Goal: Task Accomplishment & Management: Manage account settings

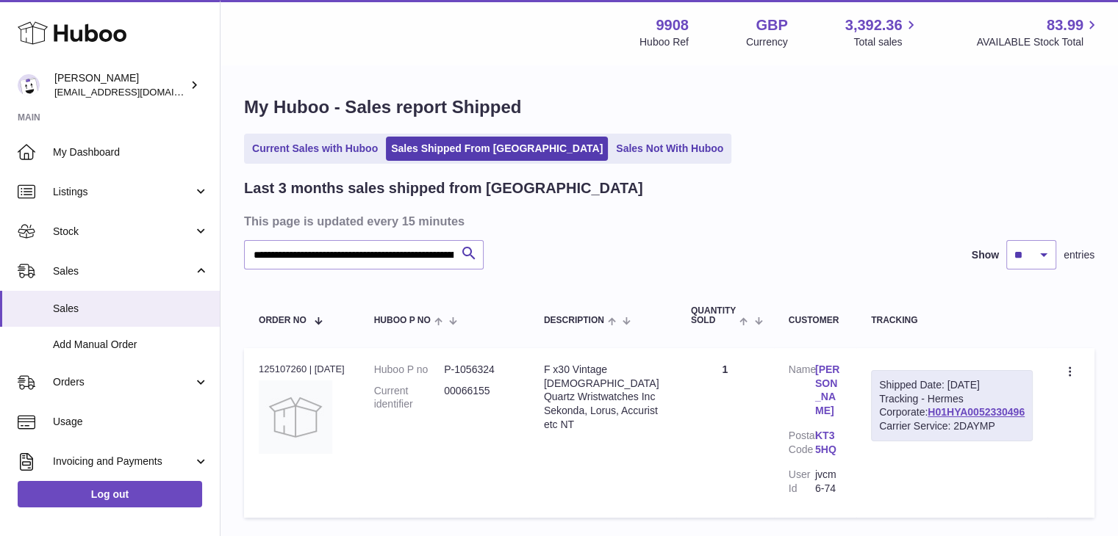
click at [73, 303] on span "Sales" at bounding box center [131, 309] width 156 height 14
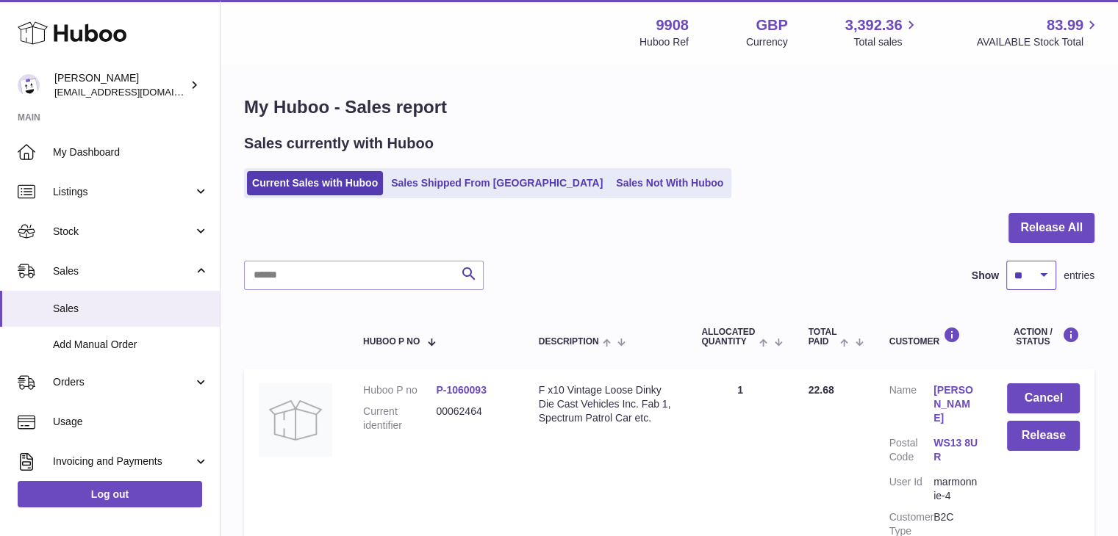
click at [1029, 272] on select "** ** ** ***" at bounding box center [1031, 275] width 50 height 29
select select "***"
click at [1006, 261] on select "** ** ** ***" at bounding box center [1031, 275] width 50 height 29
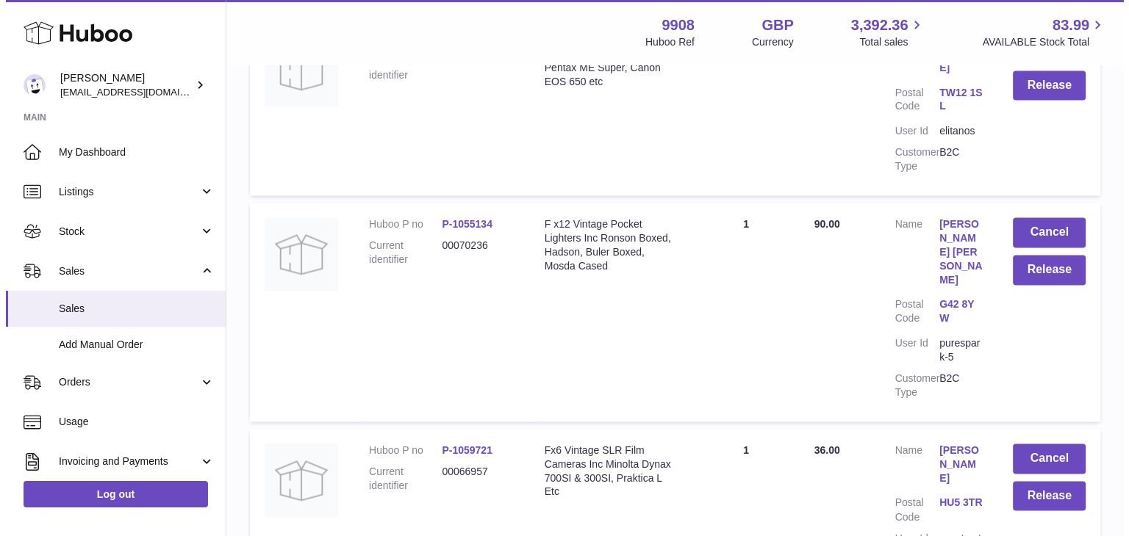
scroll to position [2284, 0]
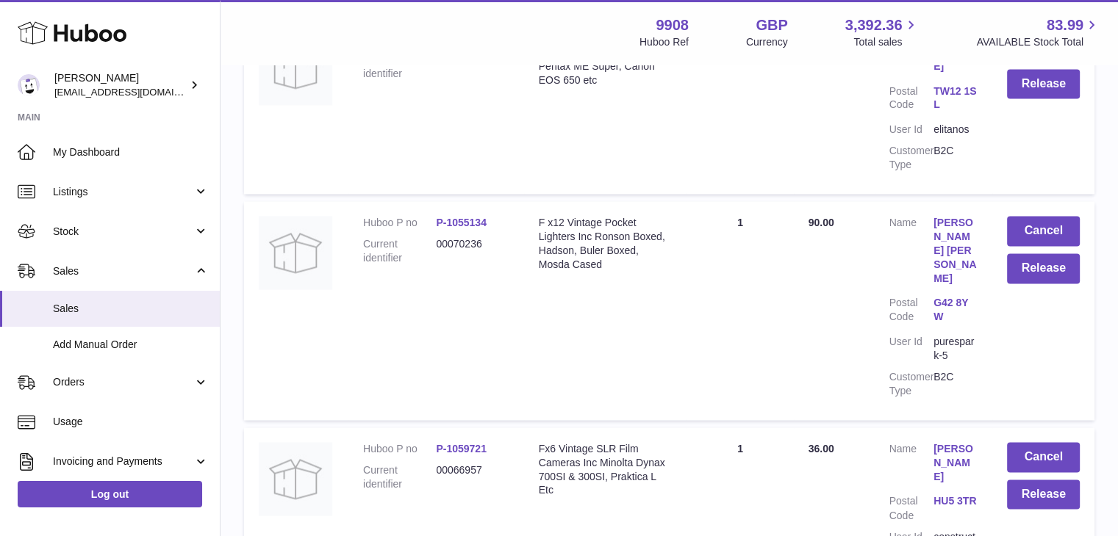
click at [949, 442] on link "[PERSON_NAME]" at bounding box center [955, 463] width 44 height 42
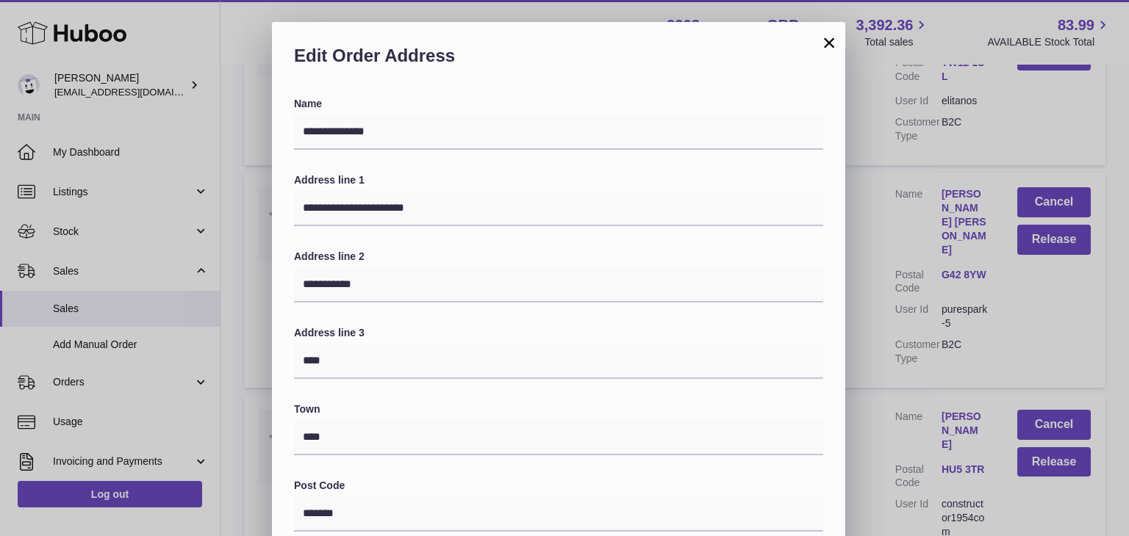
scroll to position [389, 0]
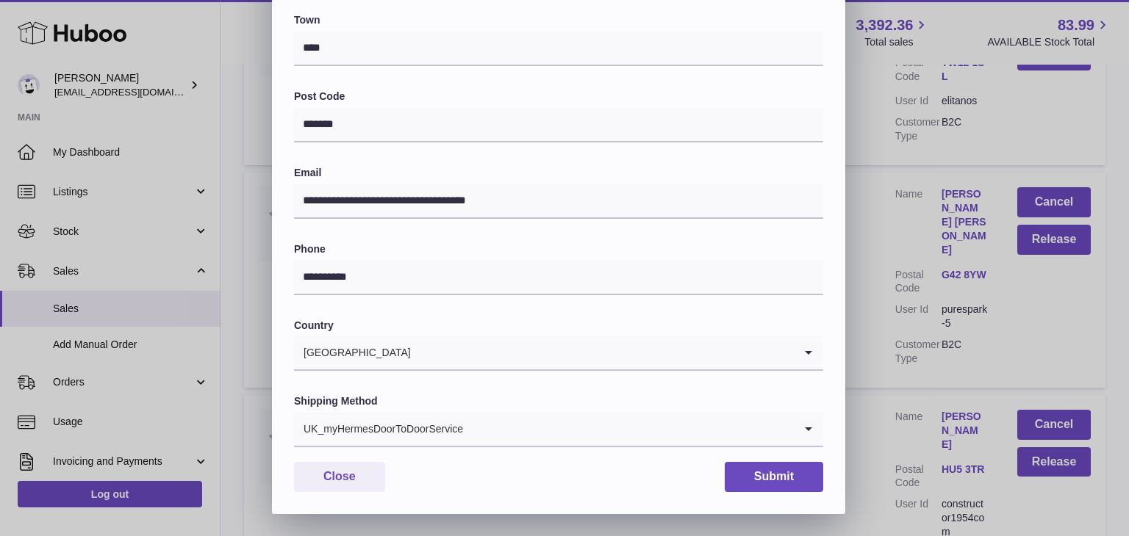
click at [450, 425] on div "UK_myHermesDoorToDoorService" at bounding box center [544, 429] width 500 height 34
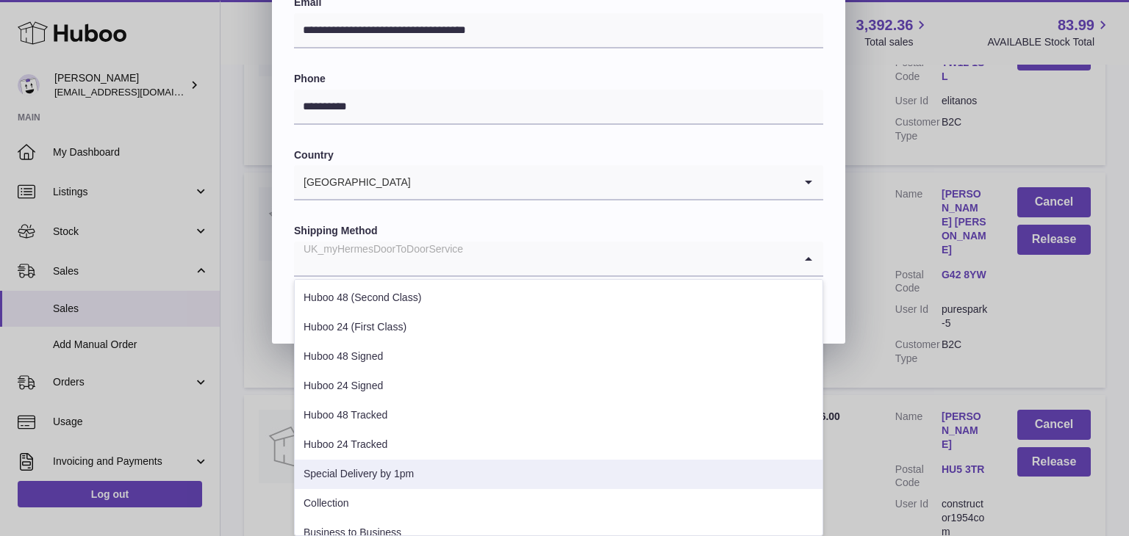
click at [406, 475] on li "Special Delivery by 1pm" at bounding box center [559, 474] width 528 height 29
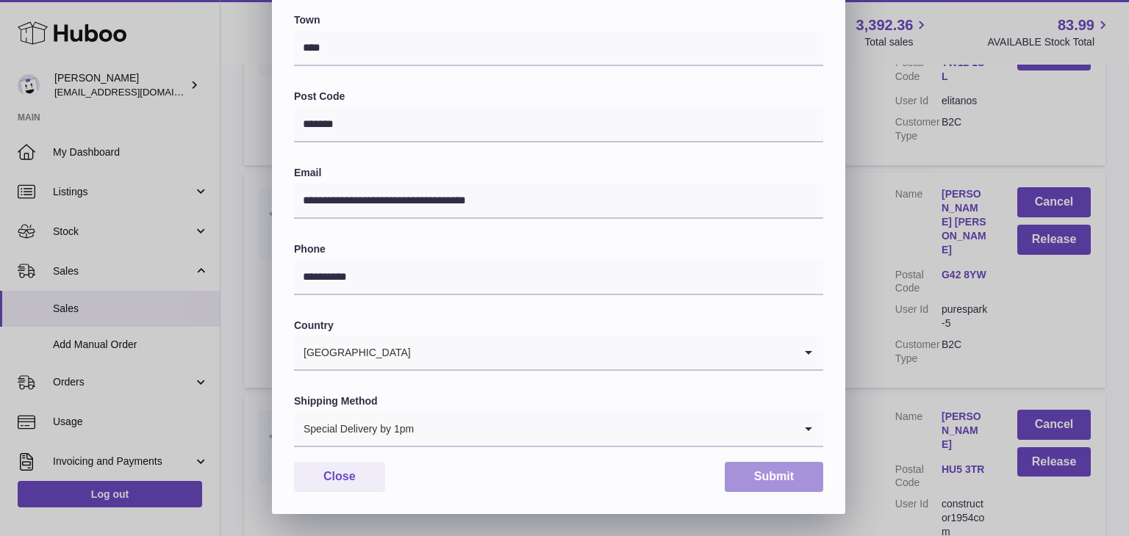
click at [754, 480] on button "Submit" at bounding box center [773, 477] width 98 height 30
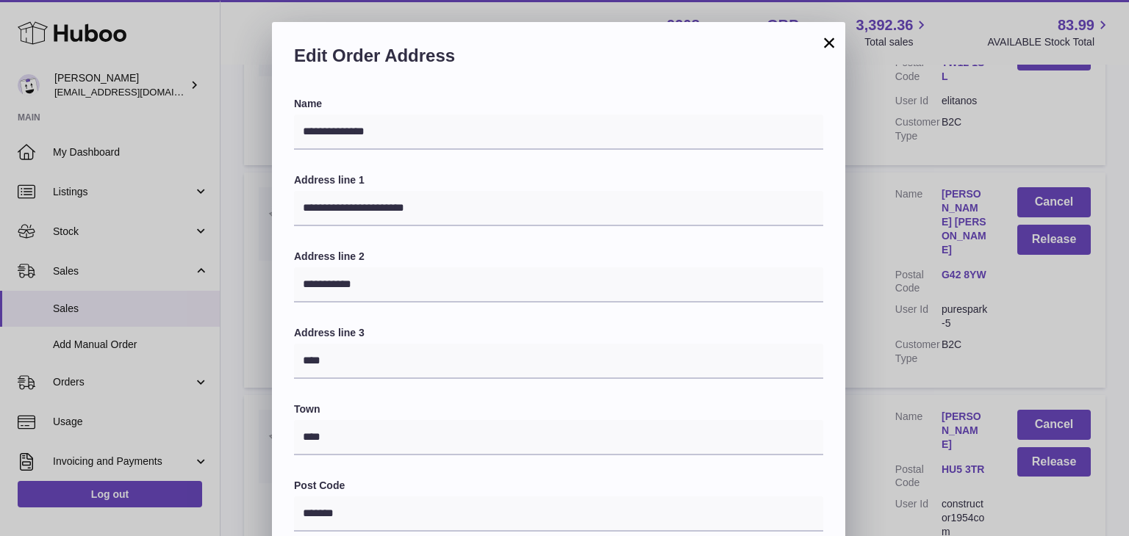
click at [827, 41] on button "×" at bounding box center [829, 43] width 18 height 18
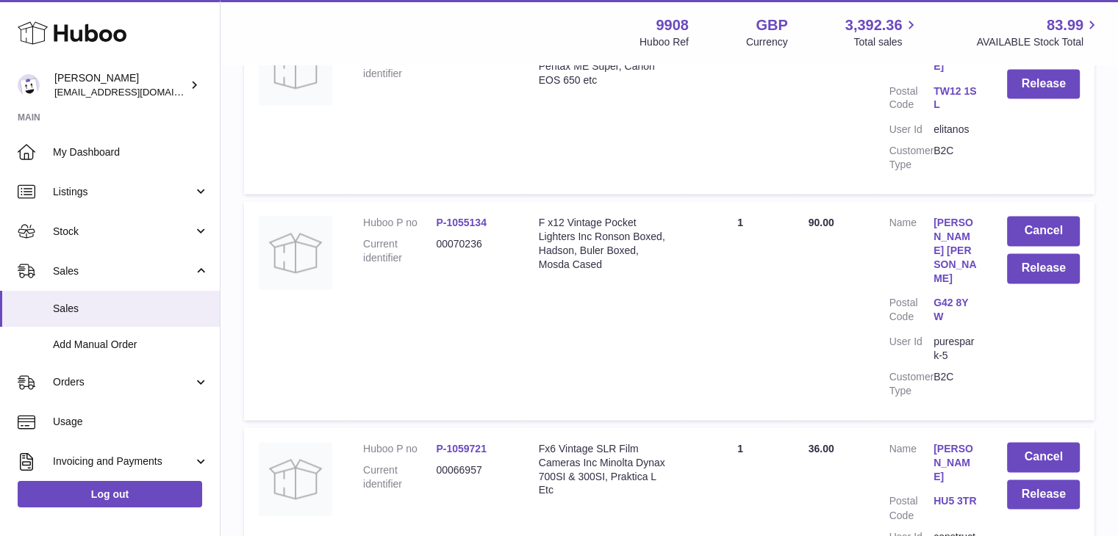
click at [940, 442] on link "[PERSON_NAME]" at bounding box center [955, 463] width 44 height 42
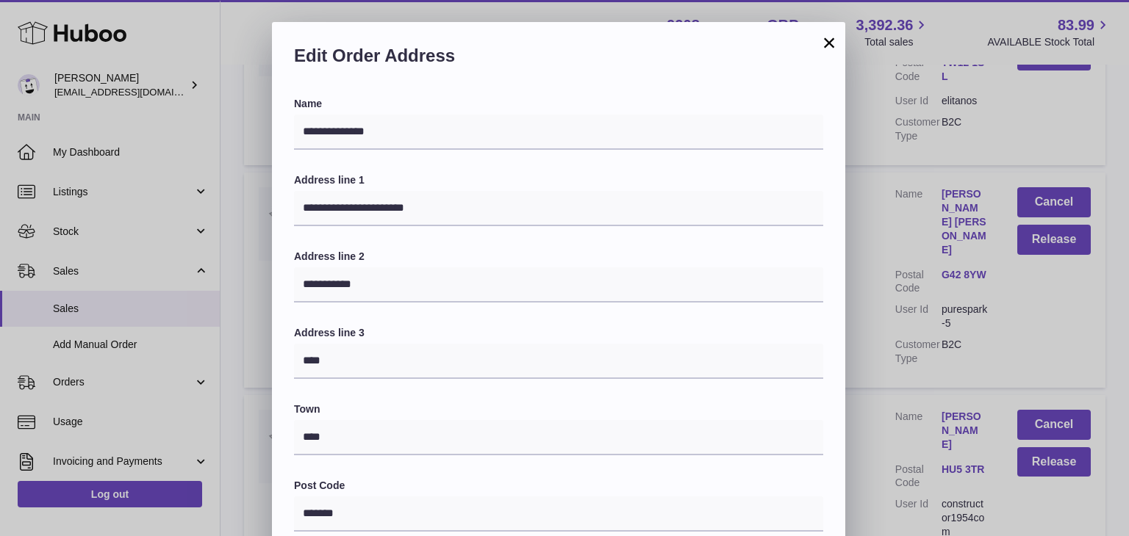
scroll to position [389, 0]
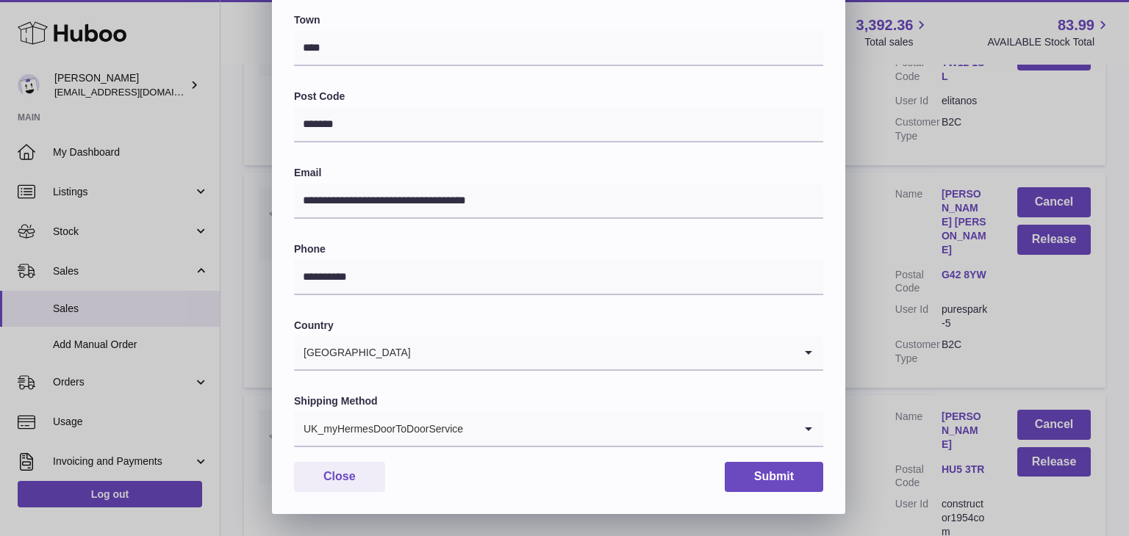
click at [431, 423] on div "UK_myHermesDoorToDoorService" at bounding box center [544, 429] width 500 height 34
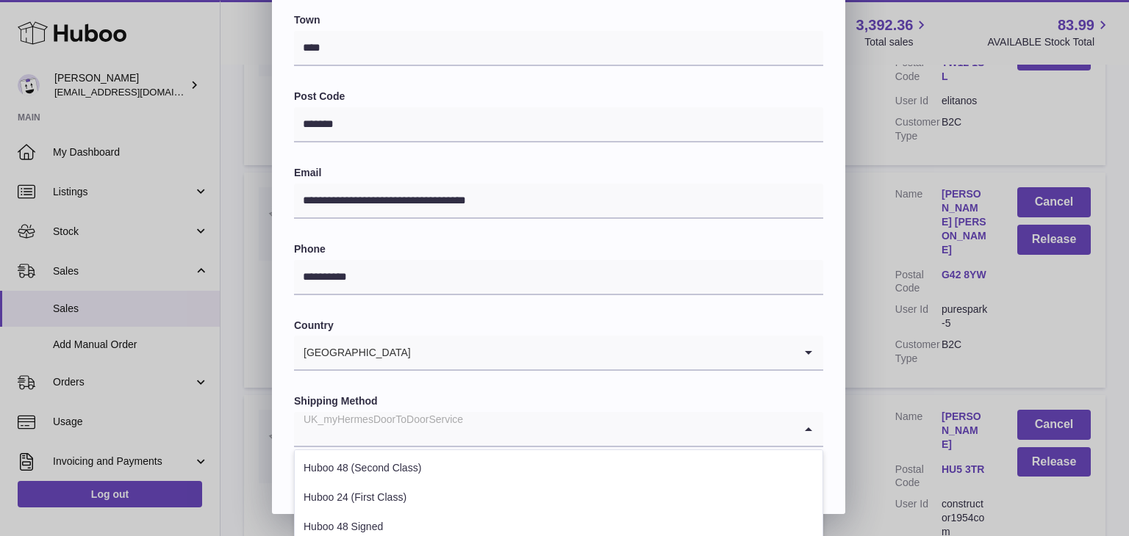
scroll to position [561, 0]
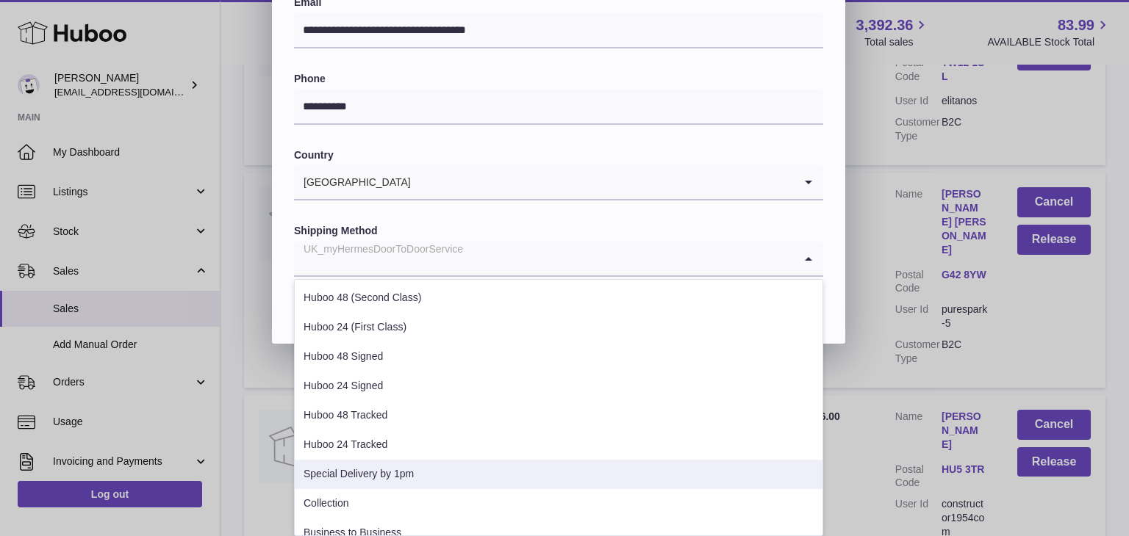
click at [395, 467] on li "Special Delivery by 1pm" at bounding box center [559, 474] width 528 height 29
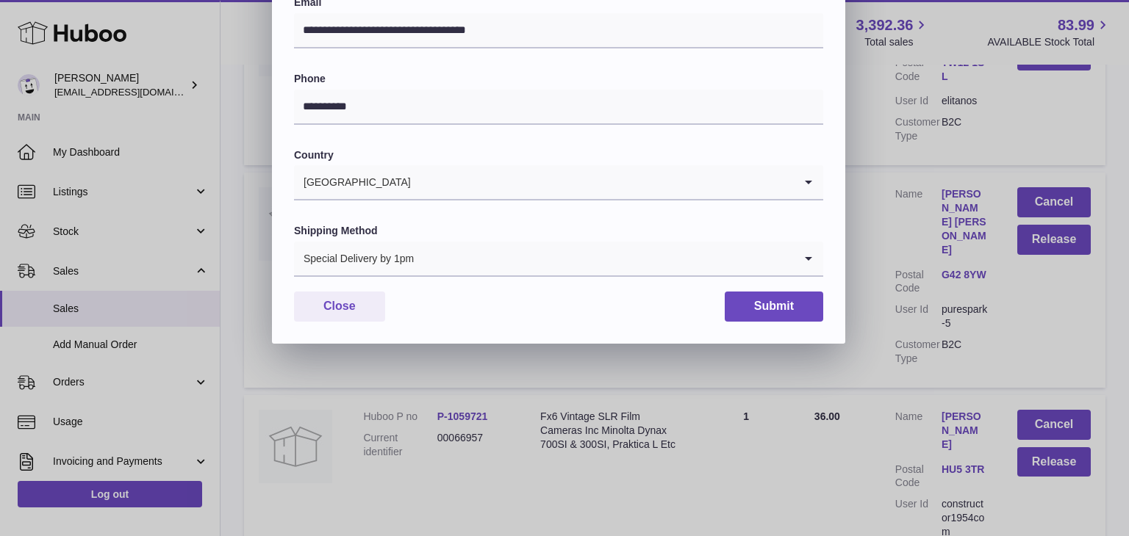
scroll to position [389, 0]
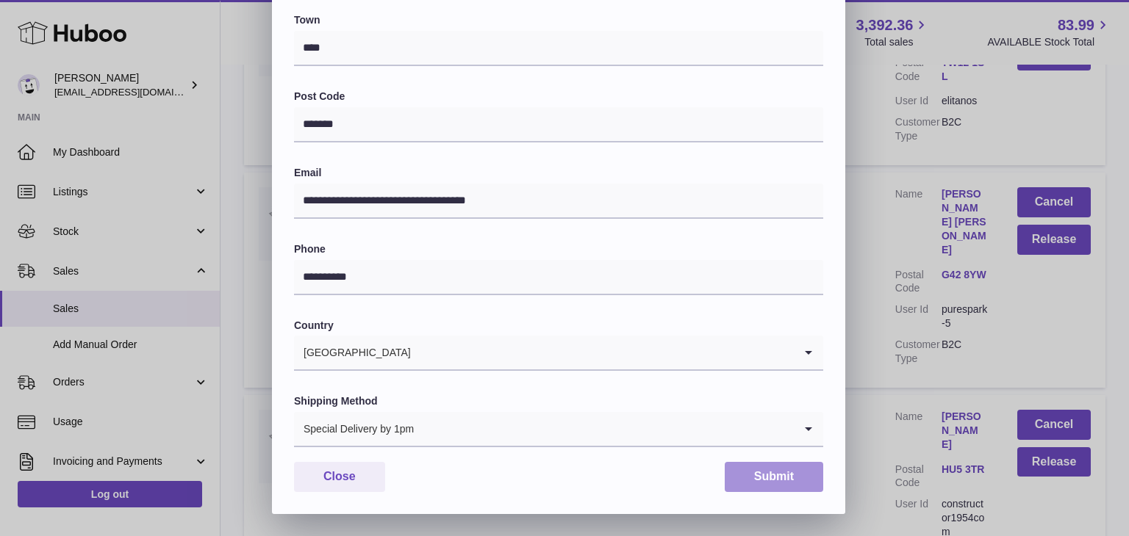
click at [767, 472] on button "Submit" at bounding box center [773, 477] width 98 height 30
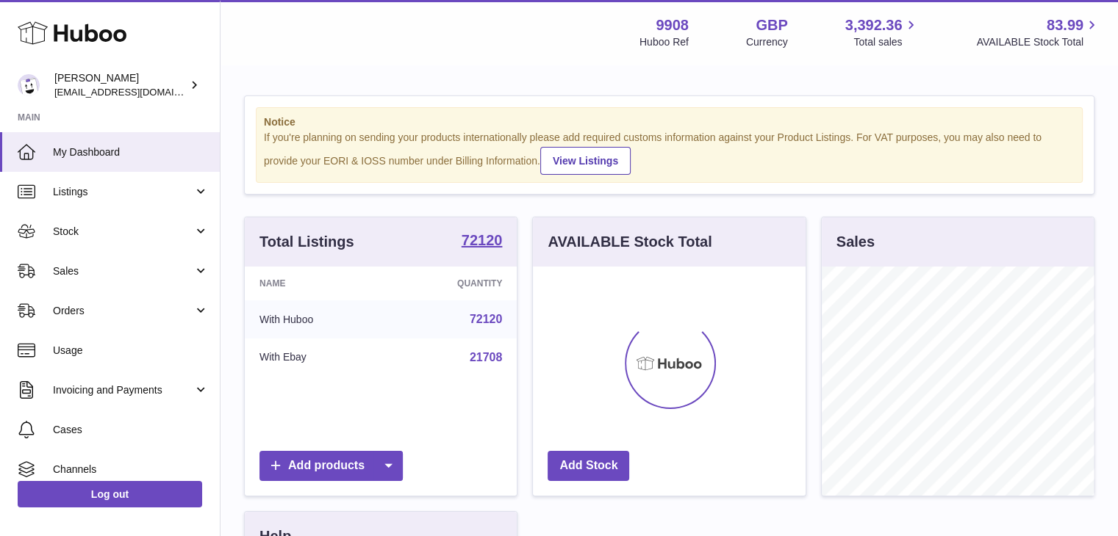
scroll to position [229, 273]
click at [101, 268] on span "Sales" at bounding box center [123, 272] width 140 height 14
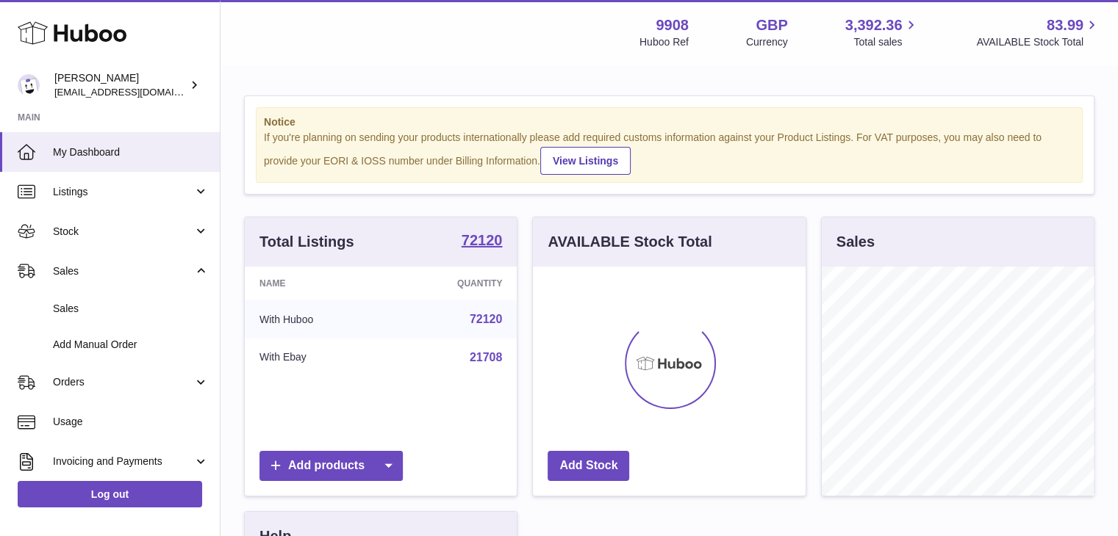
click at [96, 321] on link "Sales" at bounding box center [110, 309] width 220 height 36
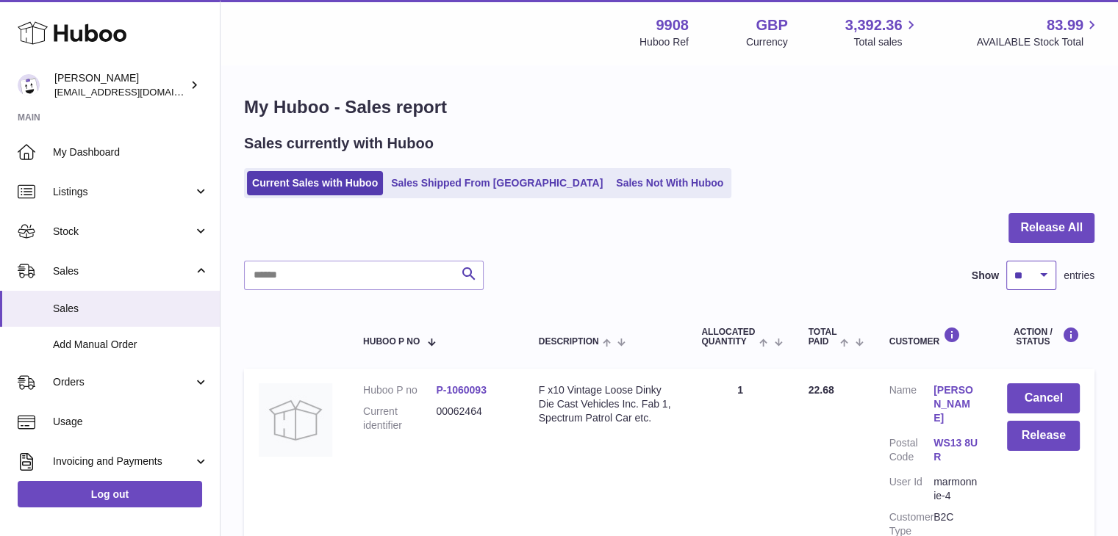
click at [1047, 281] on select "** ** ** ***" at bounding box center [1031, 275] width 50 height 29
select select "***"
click at [1006, 261] on select "** ** ** ***" at bounding box center [1031, 275] width 50 height 29
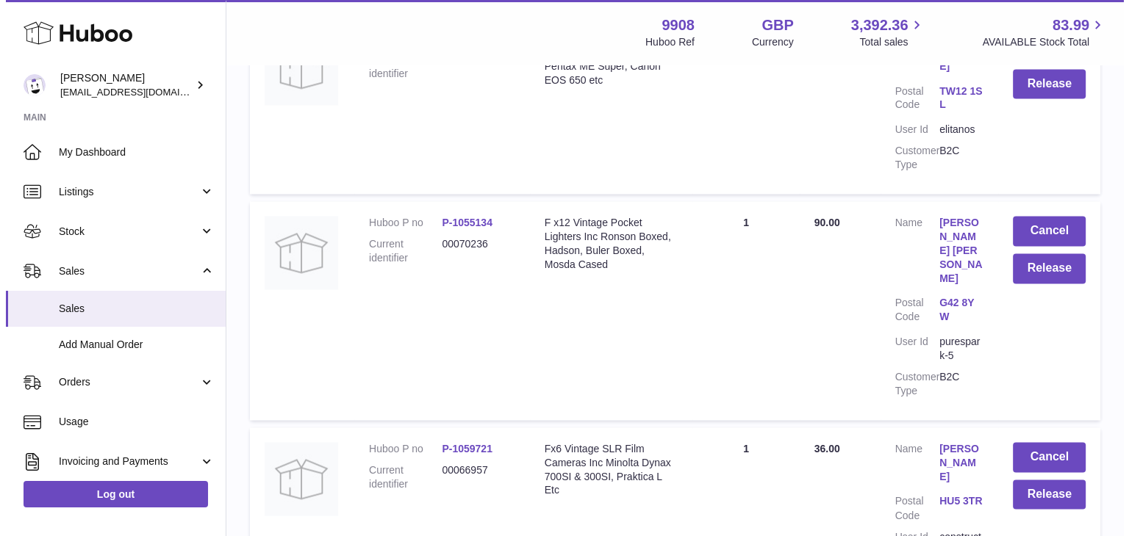
scroll to position [2284, 0]
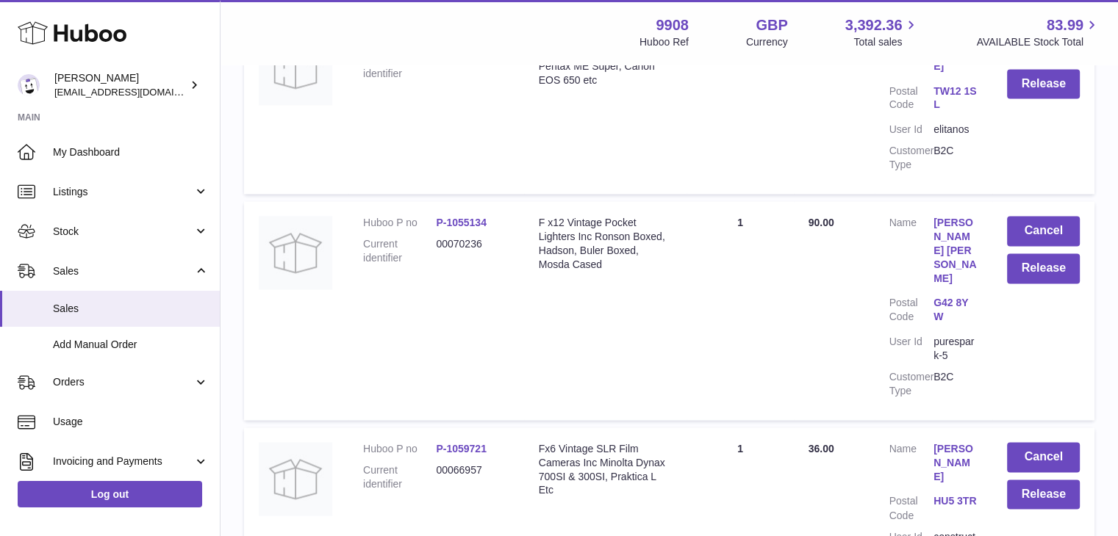
click at [942, 442] on link "[PERSON_NAME]" at bounding box center [955, 463] width 44 height 42
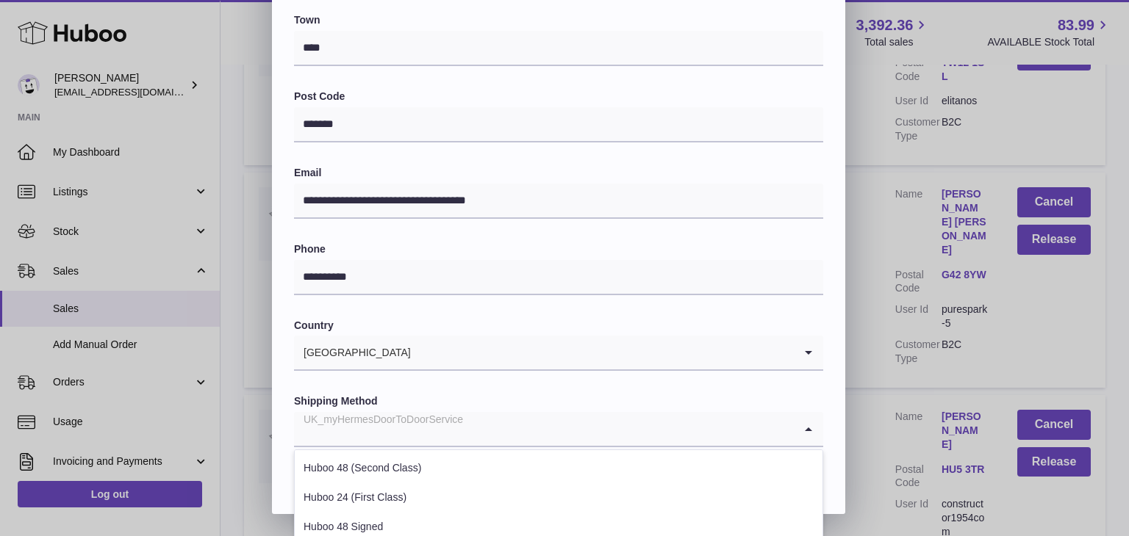
click at [439, 422] on div "UK_myHermesDoorToDoorService" at bounding box center [544, 429] width 500 height 34
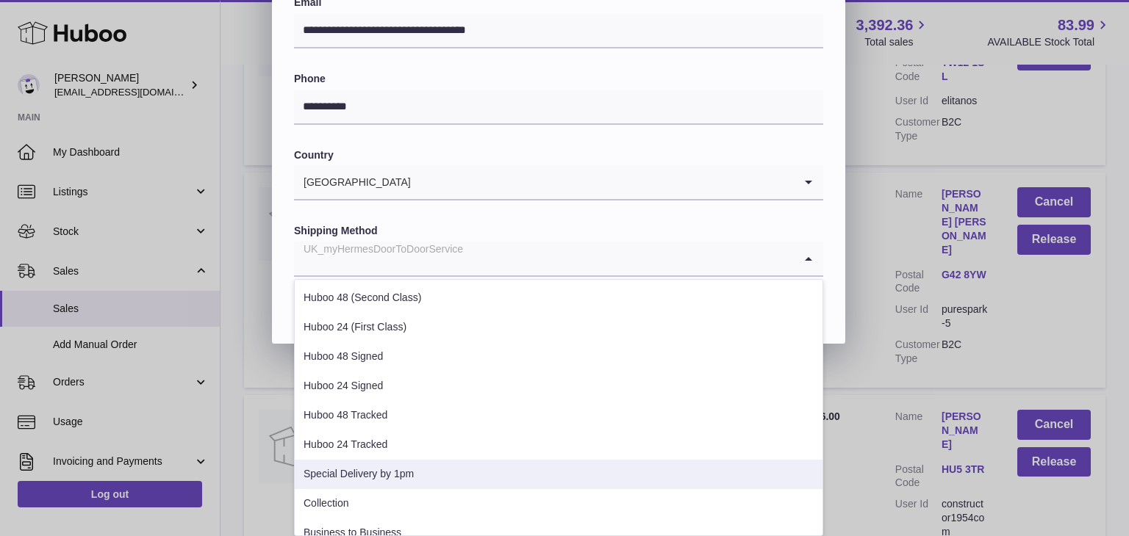
click at [400, 483] on li "Special Delivery by 1pm" at bounding box center [559, 474] width 528 height 29
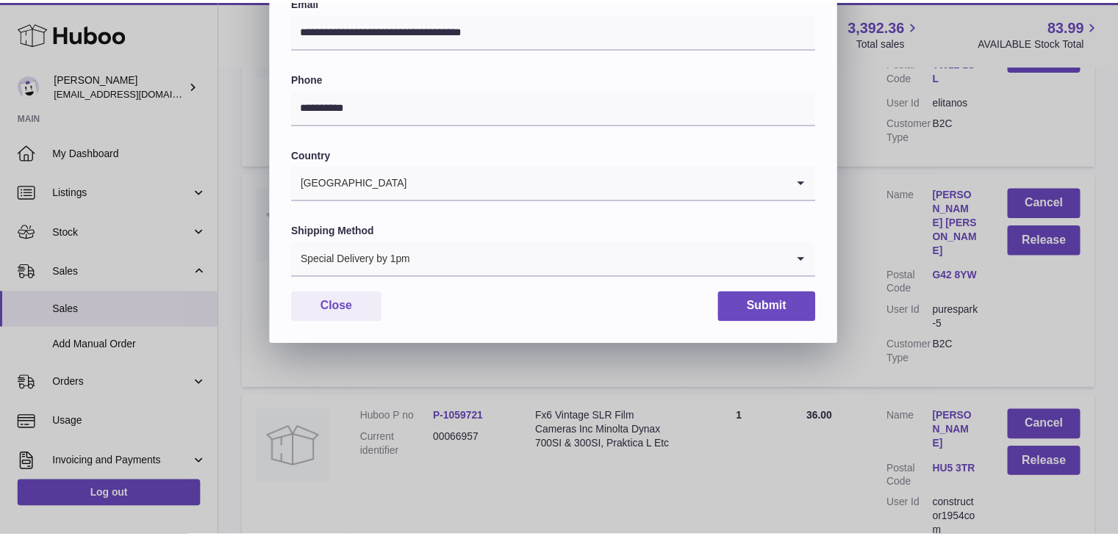
scroll to position [389, 0]
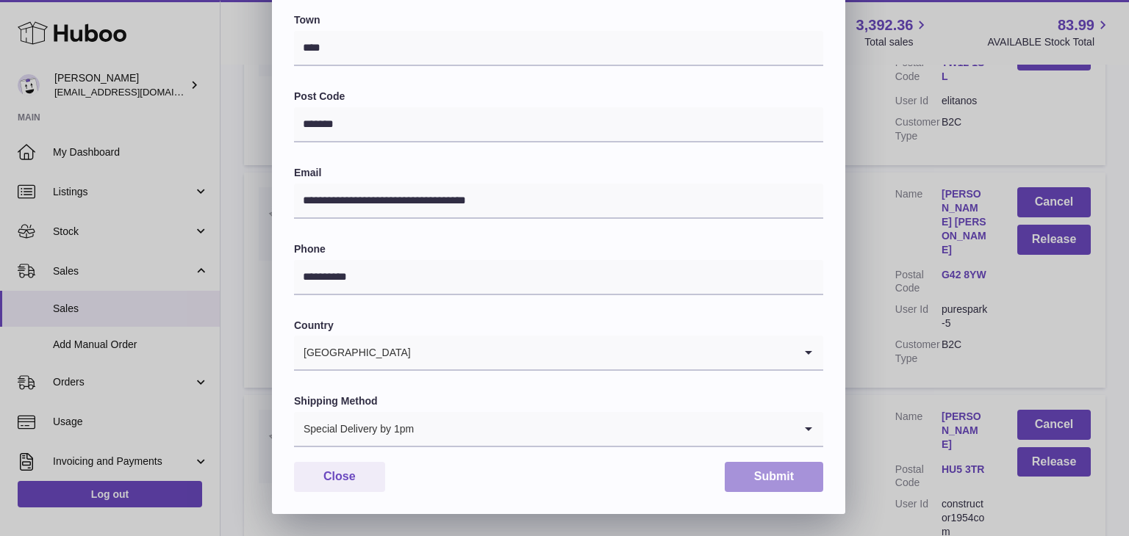
click at [766, 484] on button "Submit" at bounding box center [773, 477] width 98 height 30
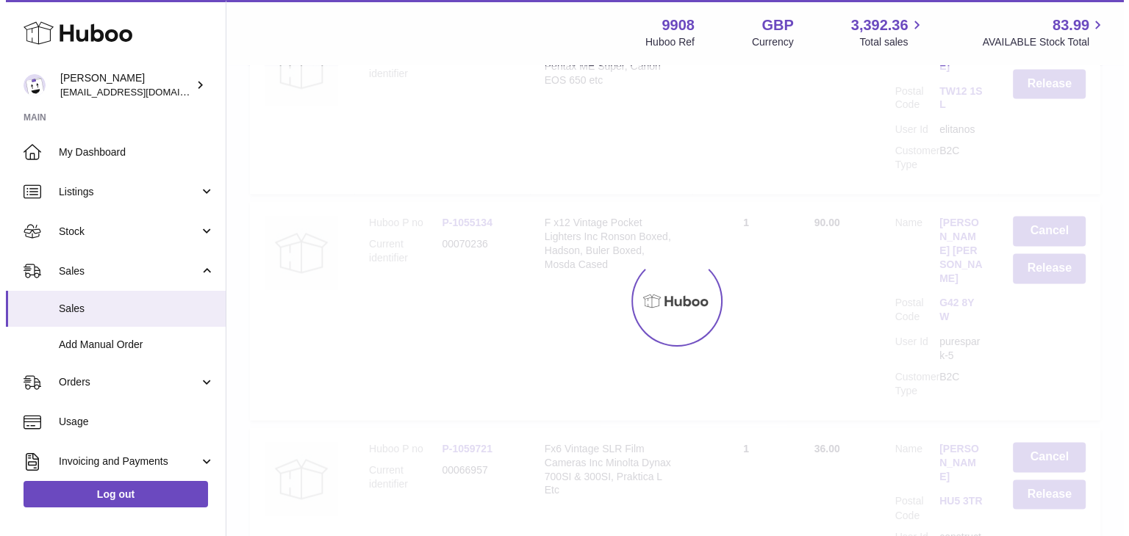
scroll to position [0, 0]
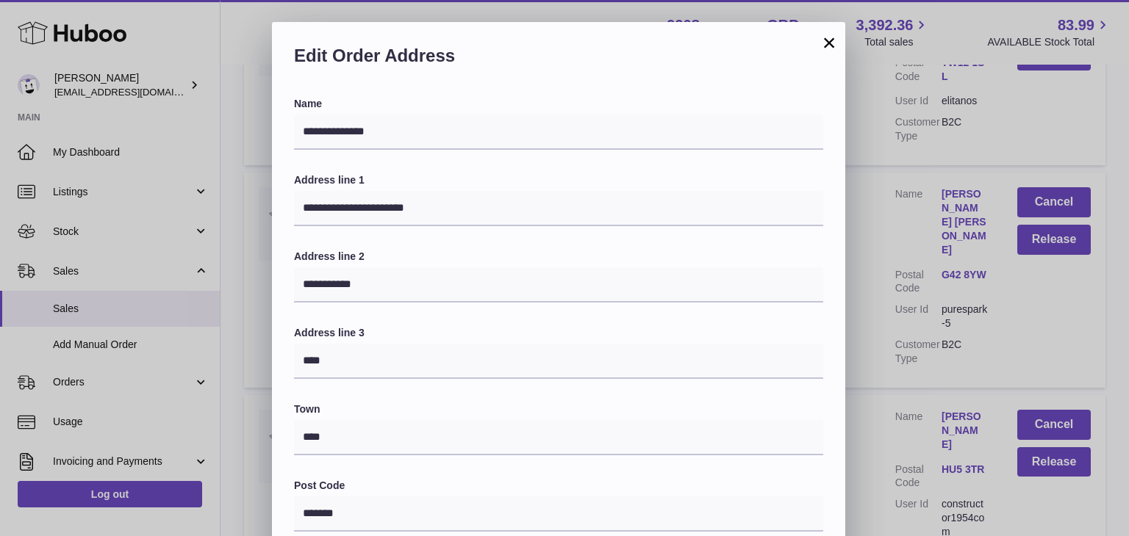
scroll to position [389, 0]
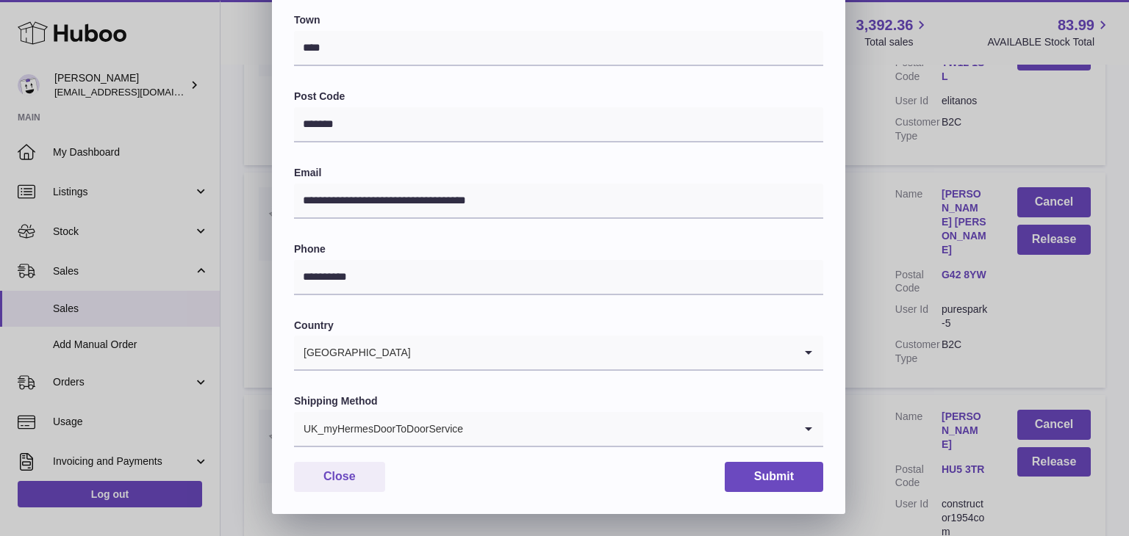
click at [485, 412] on input "Search for option" at bounding box center [629, 429] width 330 height 34
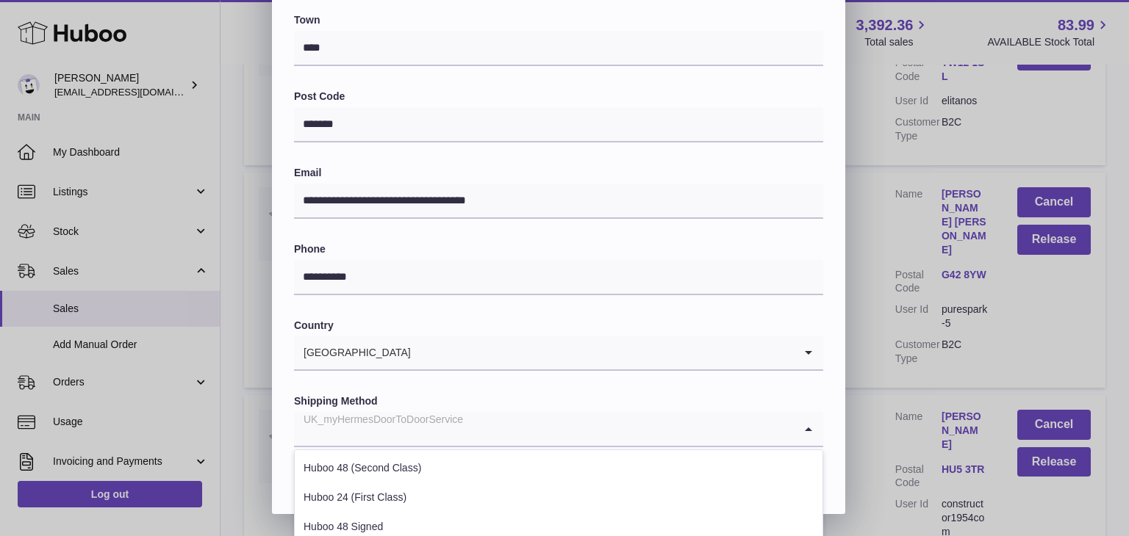
scroll to position [561, 0]
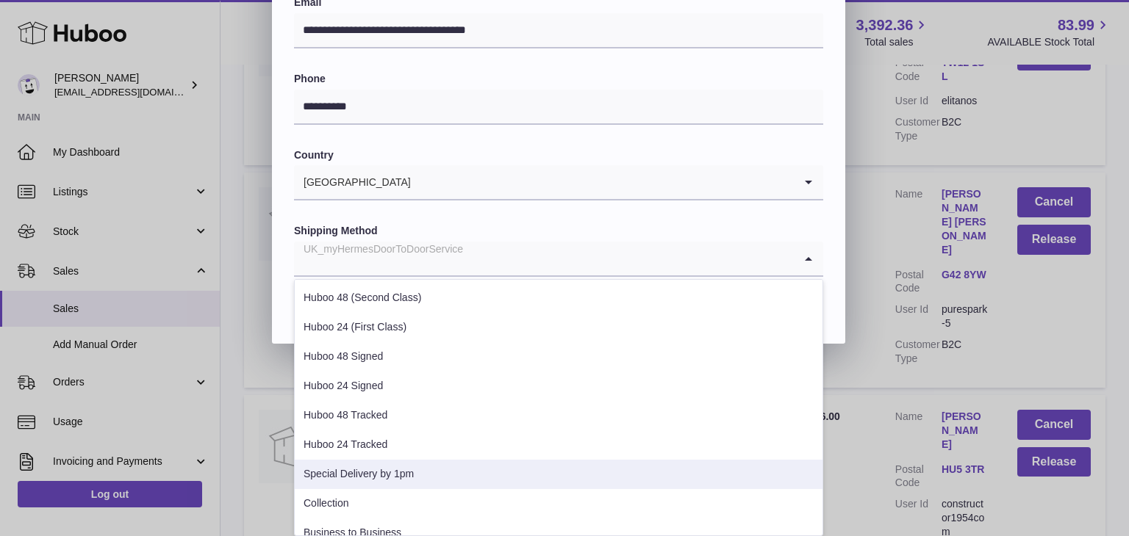
click at [426, 468] on li "Special Delivery by 1pm" at bounding box center [559, 474] width 528 height 29
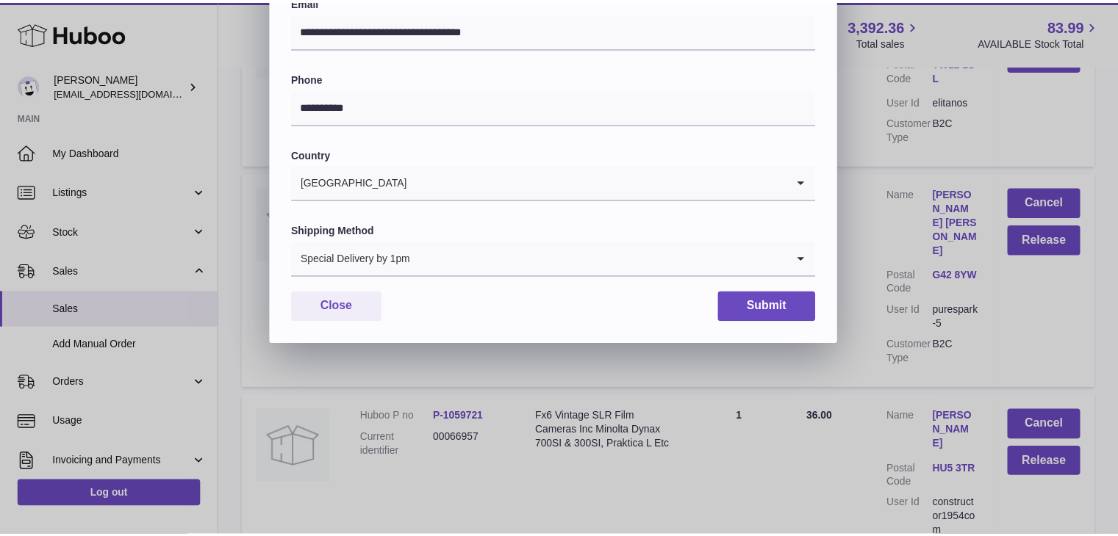
scroll to position [389, 0]
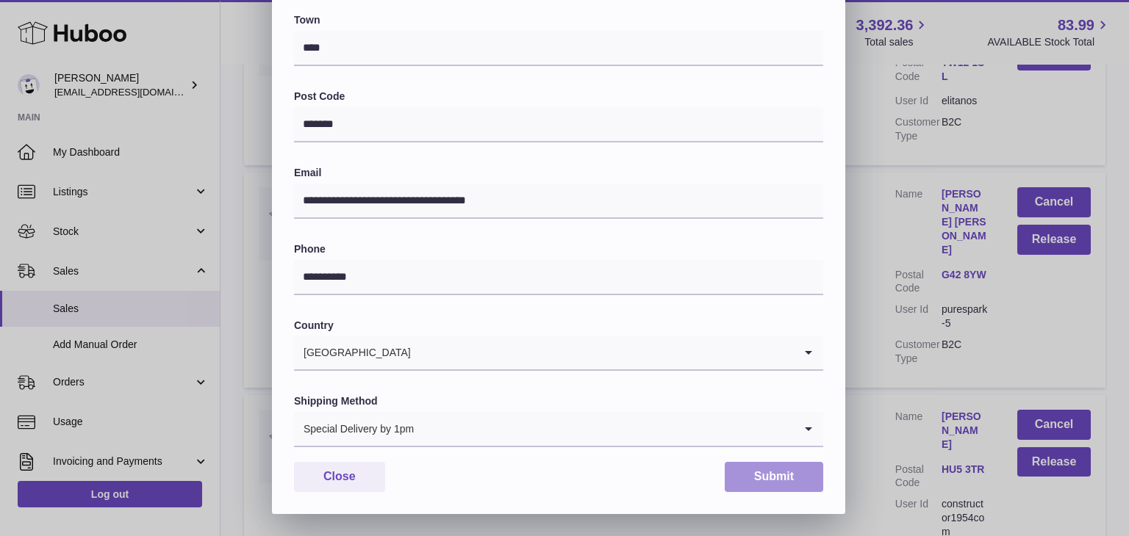
click at [766, 475] on button "Submit" at bounding box center [773, 477] width 98 height 30
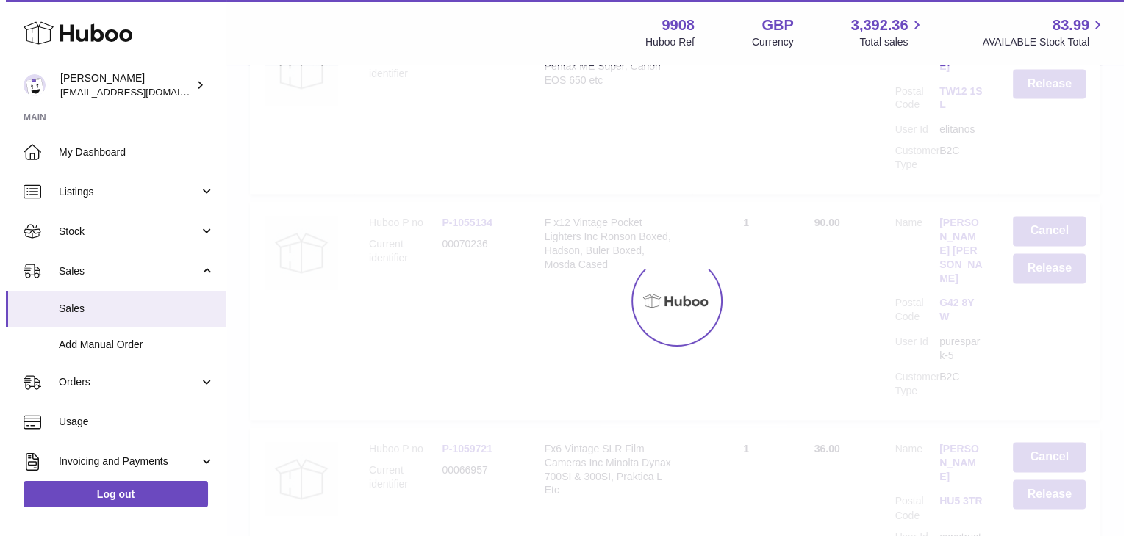
scroll to position [0, 0]
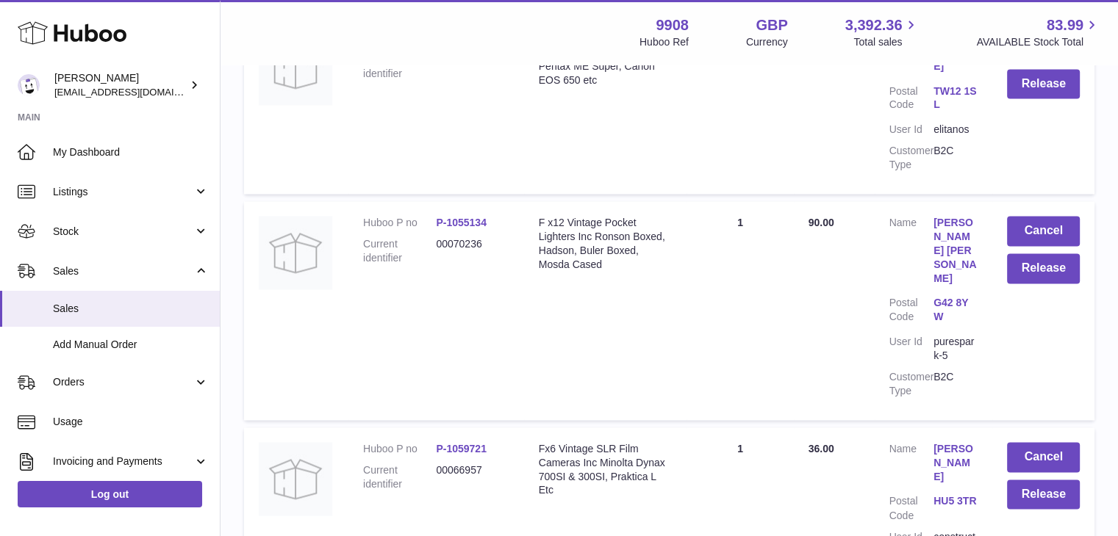
click at [943, 442] on link "[PERSON_NAME]" at bounding box center [955, 463] width 44 height 42
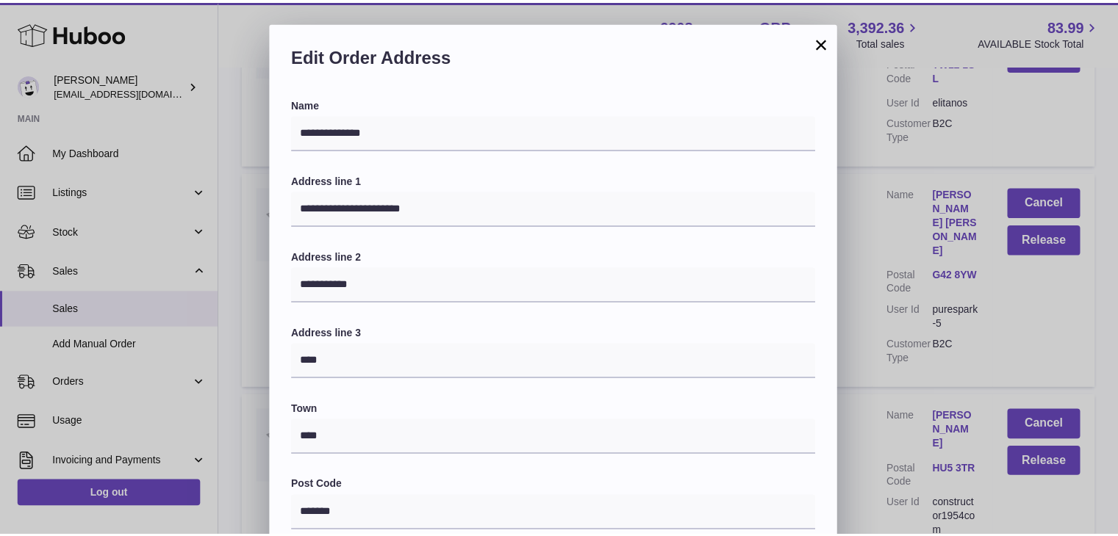
scroll to position [389, 0]
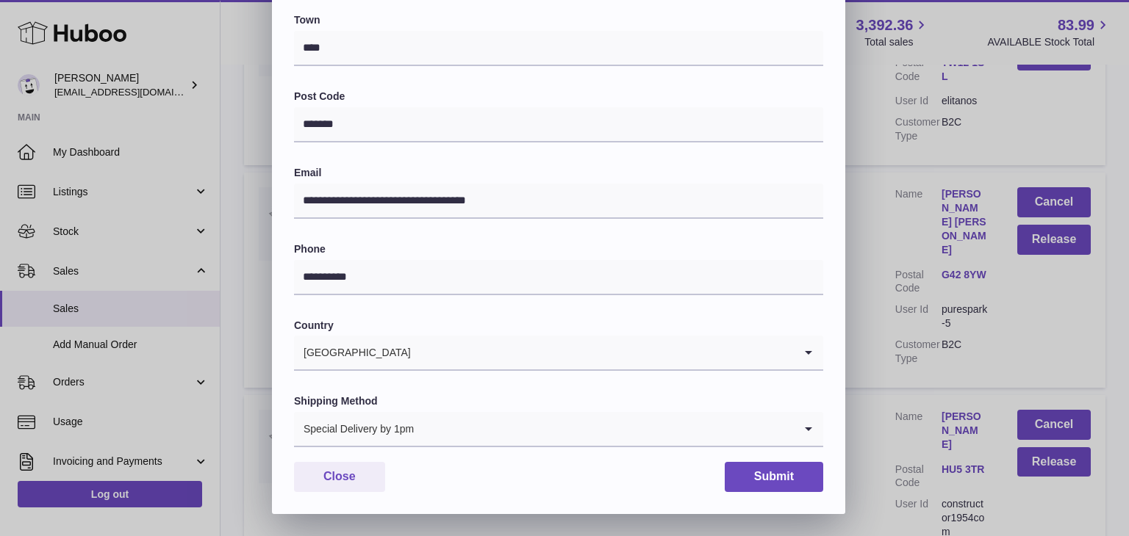
click at [863, 306] on div "**********" at bounding box center [564, 74] width 1129 height 882
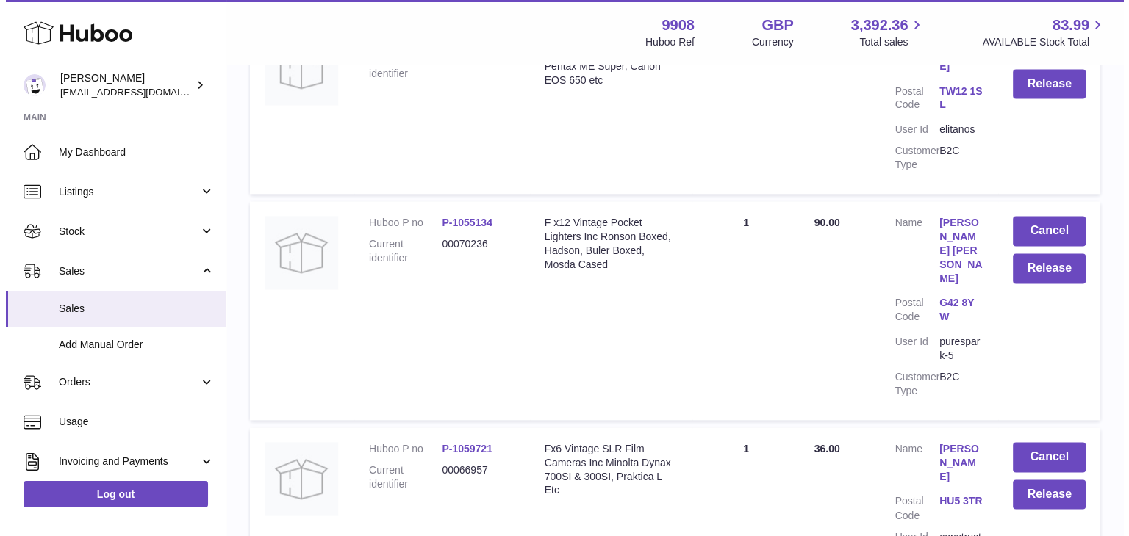
scroll to position [0, 0]
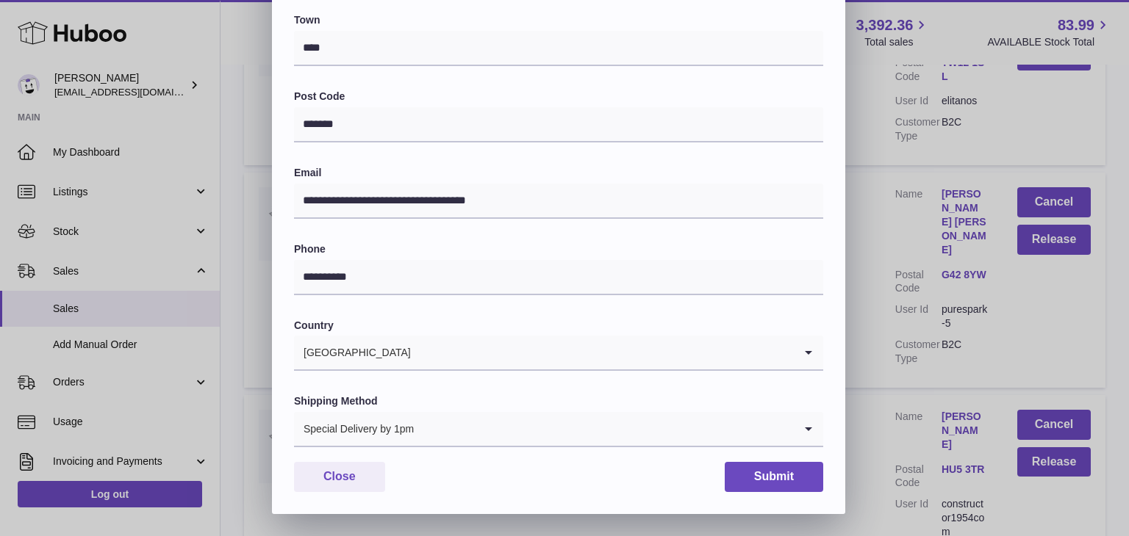
click at [432, 425] on input "Search for option" at bounding box center [603, 429] width 379 height 34
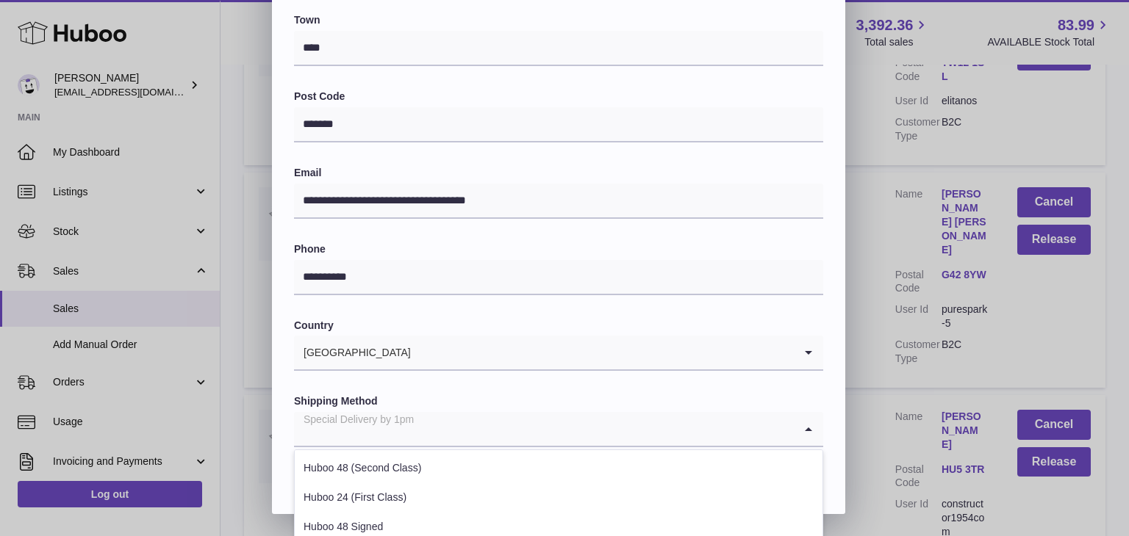
scroll to position [561, 0]
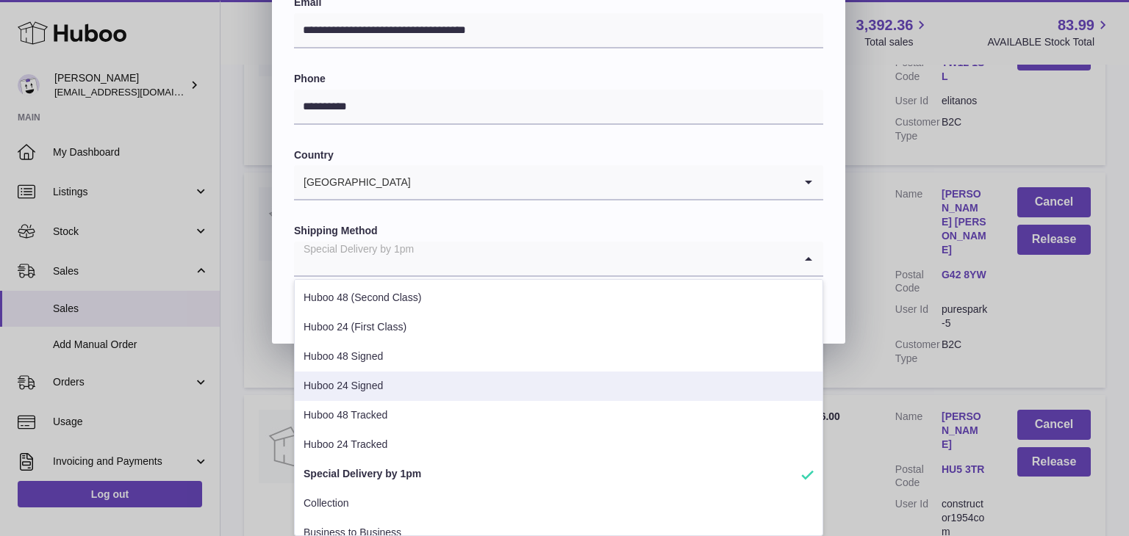
click at [858, 384] on div "**********" at bounding box center [564, 268] width 1129 height 536
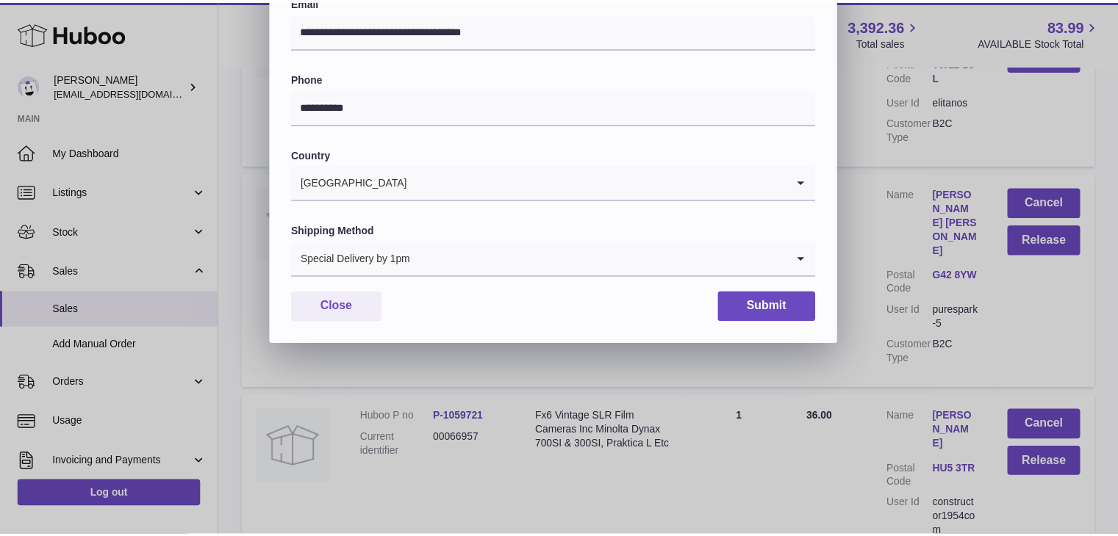
scroll to position [389, 0]
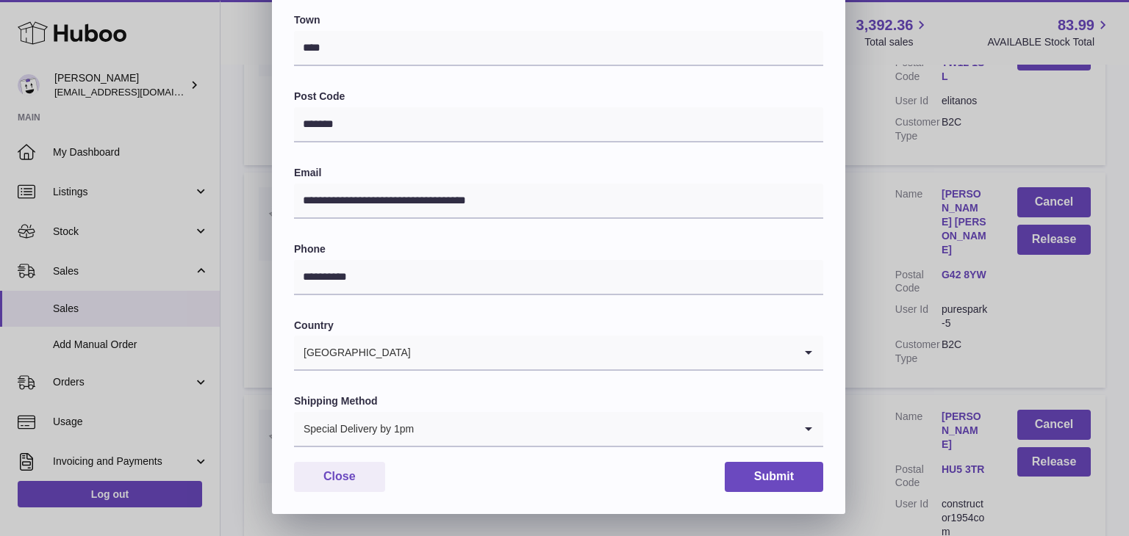
click at [870, 327] on div "**********" at bounding box center [564, 74] width 1129 height 882
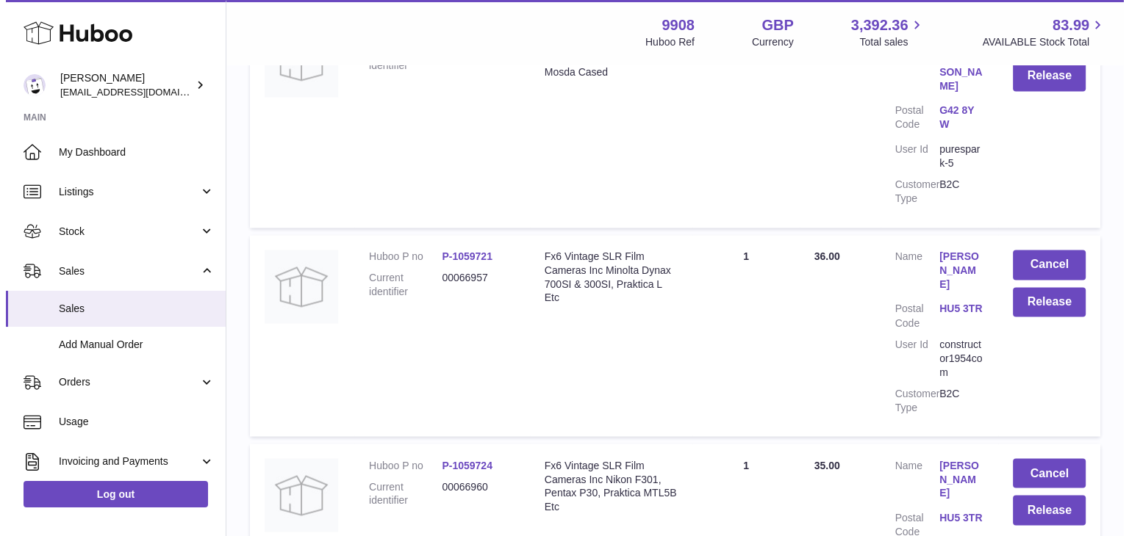
scroll to position [2483, 0]
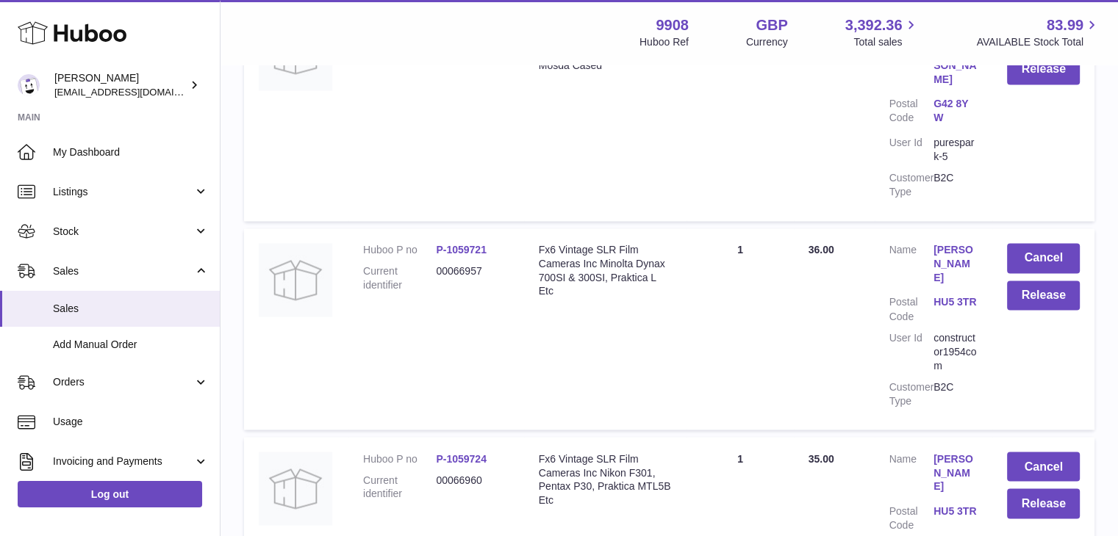
click at [936, 452] on link "[PERSON_NAME]" at bounding box center [955, 473] width 44 height 42
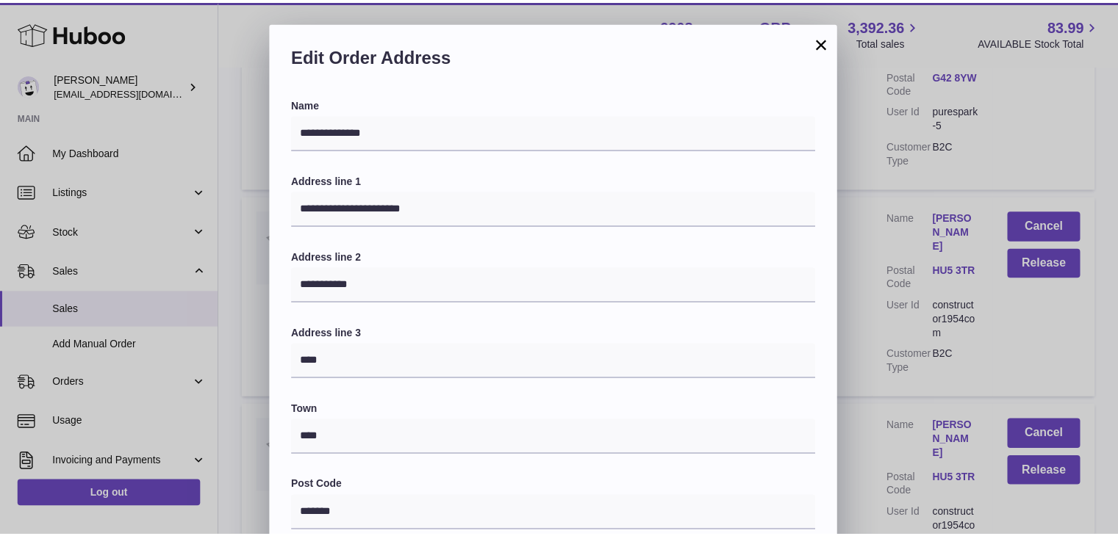
scroll to position [389, 0]
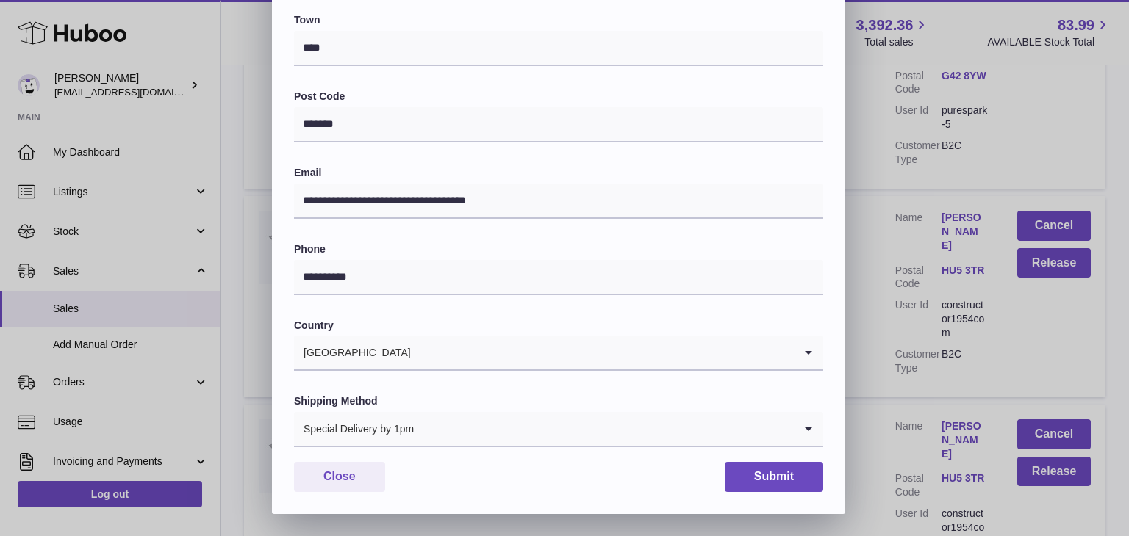
click at [874, 348] on div "**********" at bounding box center [564, 74] width 1129 height 882
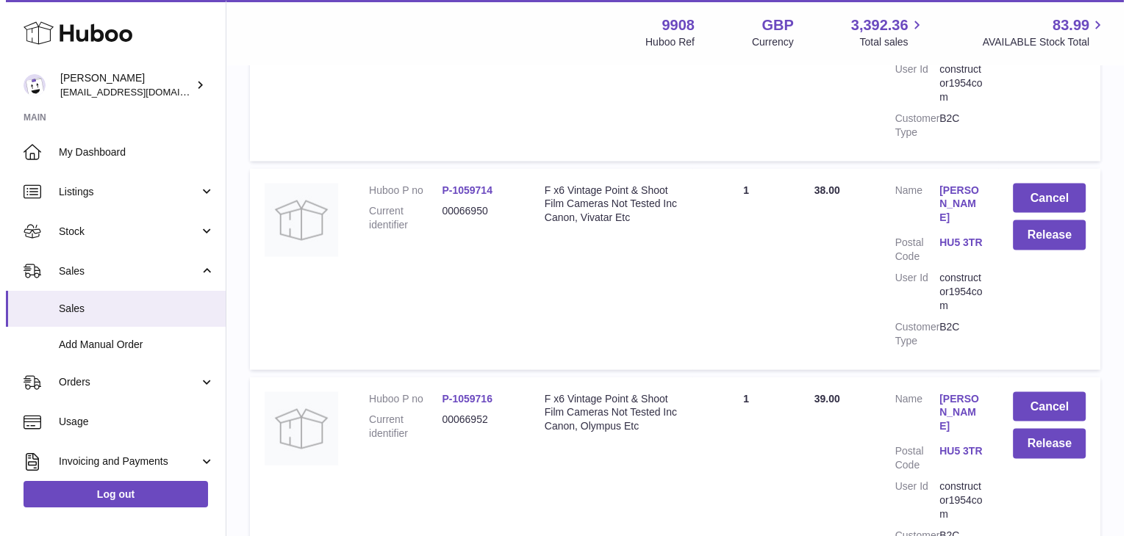
scroll to position [2974, 0]
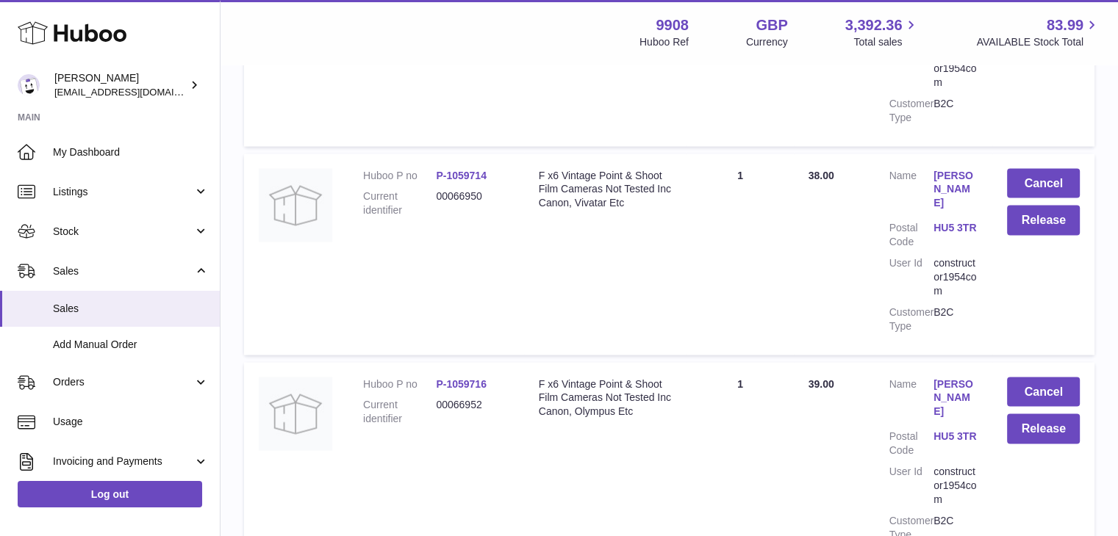
click at [938, 378] on link "[PERSON_NAME]" at bounding box center [955, 399] width 44 height 42
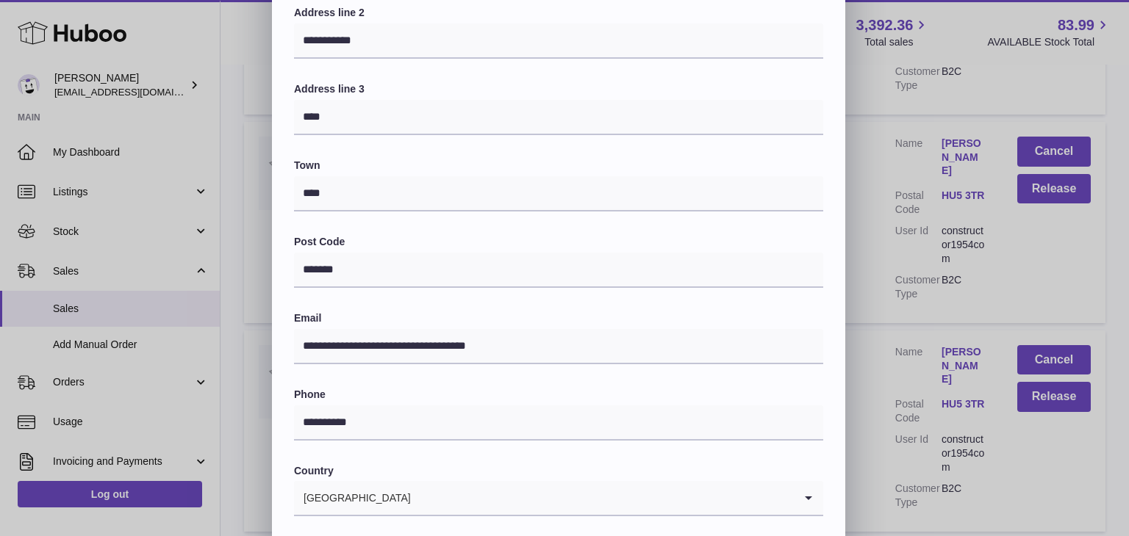
scroll to position [389, 0]
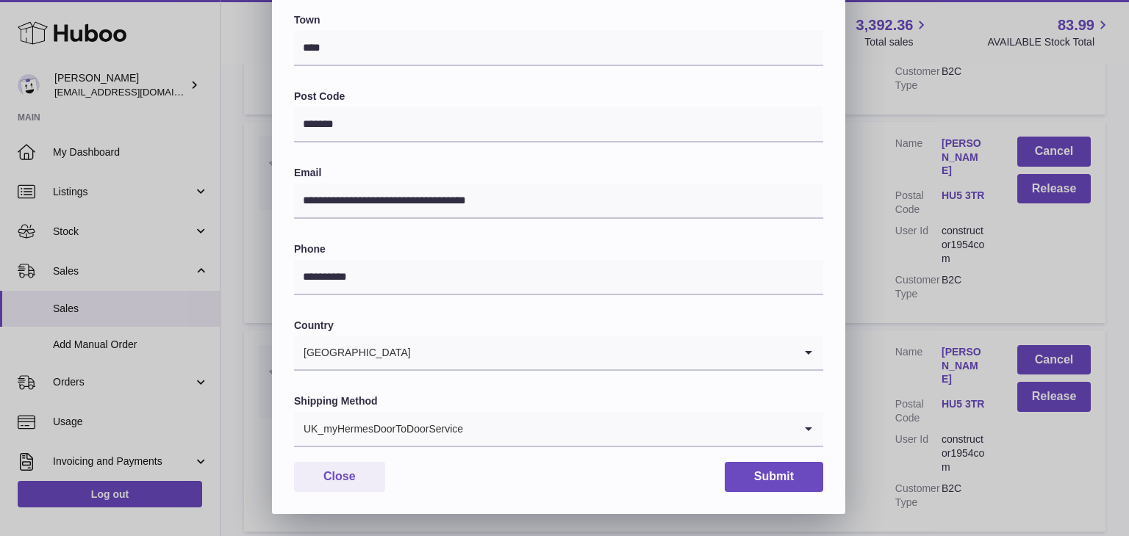
click at [555, 442] on input "Search for option" at bounding box center [629, 429] width 330 height 34
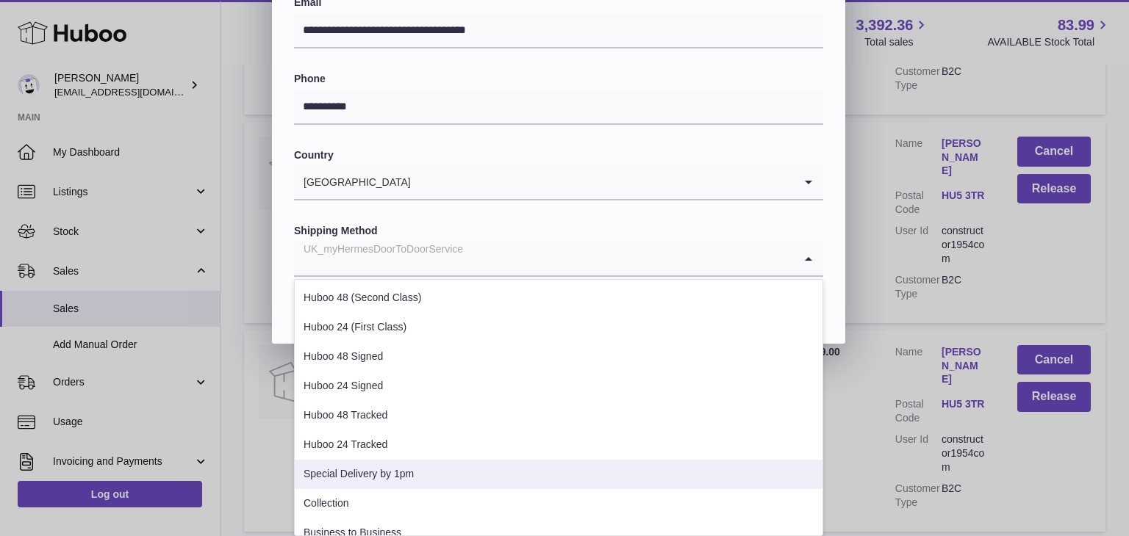
click at [470, 474] on li "Special Delivery by 1pm" at bounding box center [559, 474] width 528 height 29
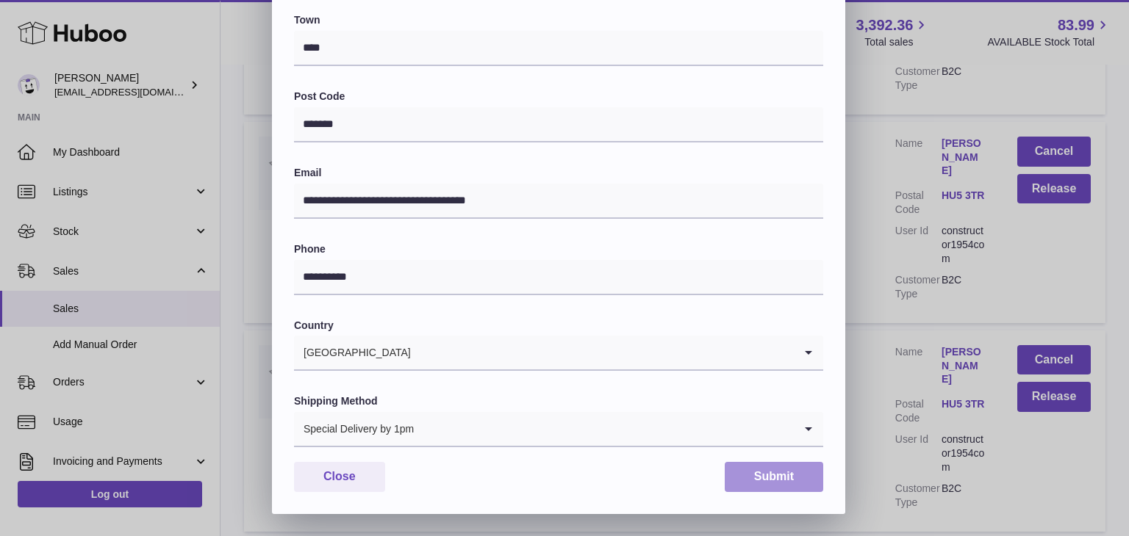
click at [766, 474] on button "Submit" at bounding box center [773, 477] width 98 height 30
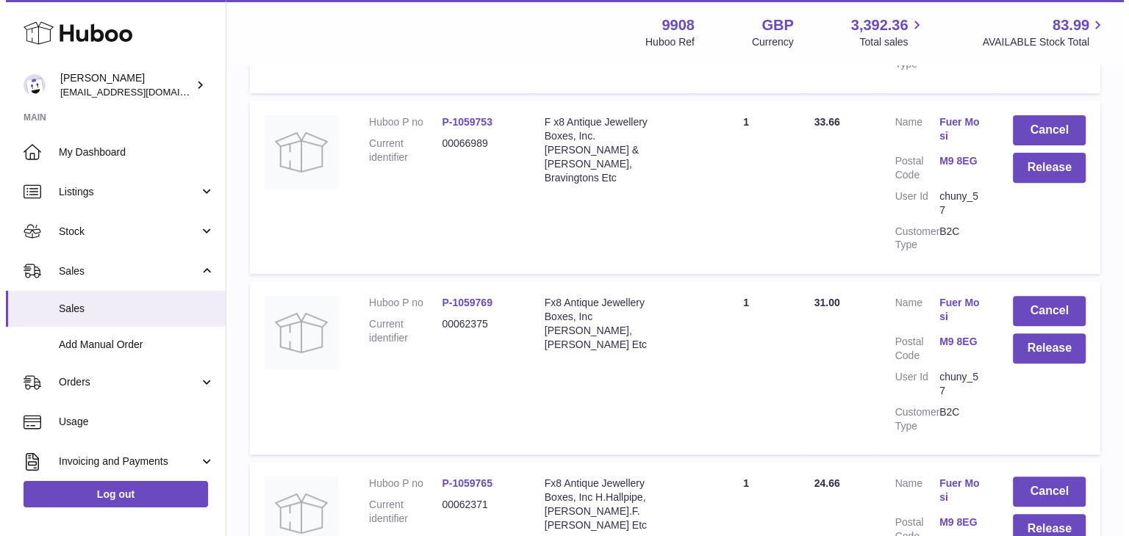
scroll to position [6137, 0]
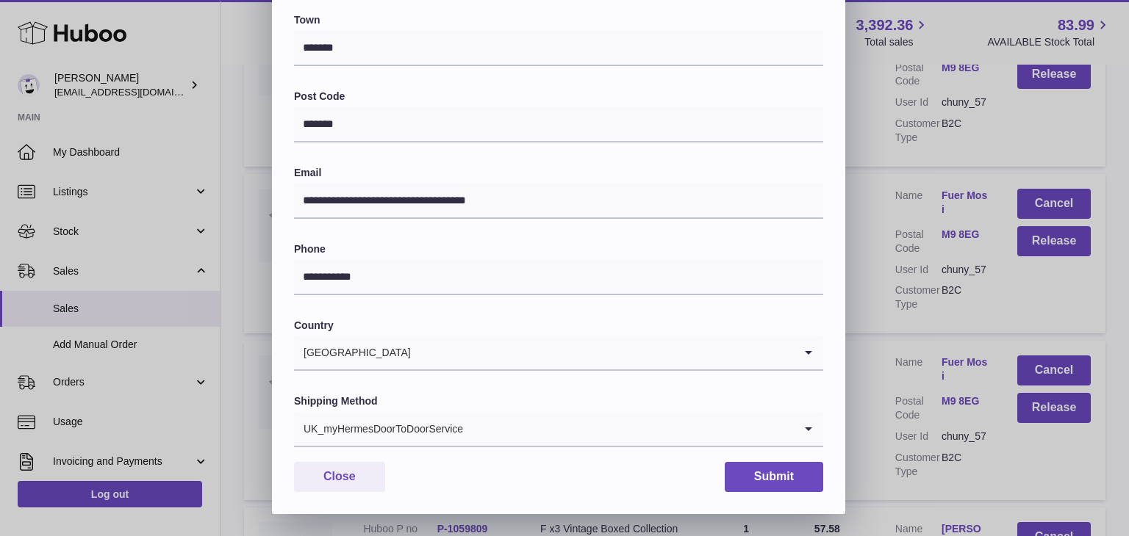
click at [503, 436] on input "Search for option" at bounding box center [629, 429] width 330 height 34
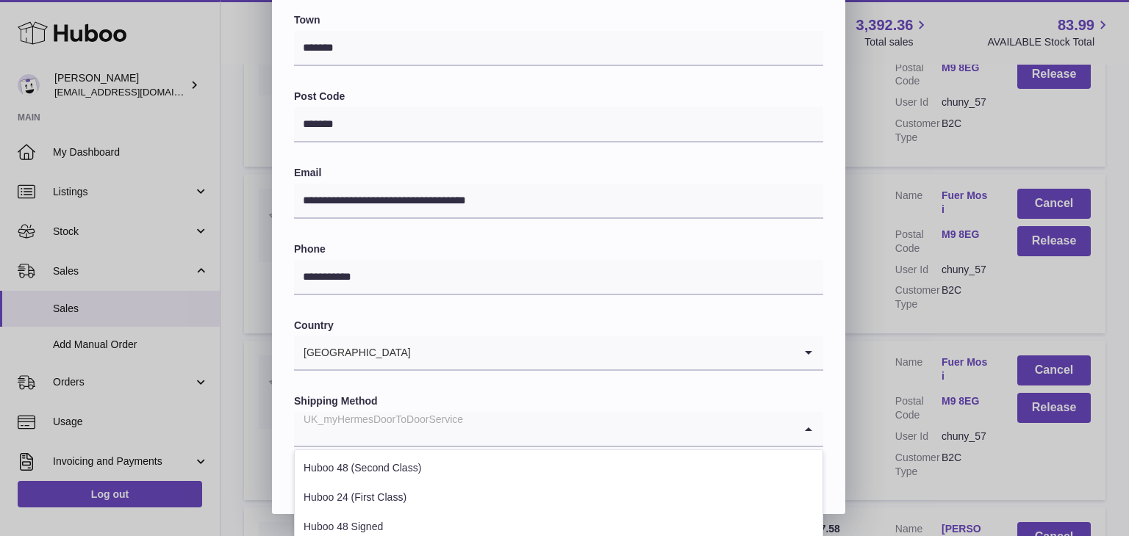
scroll to position [561, 0]
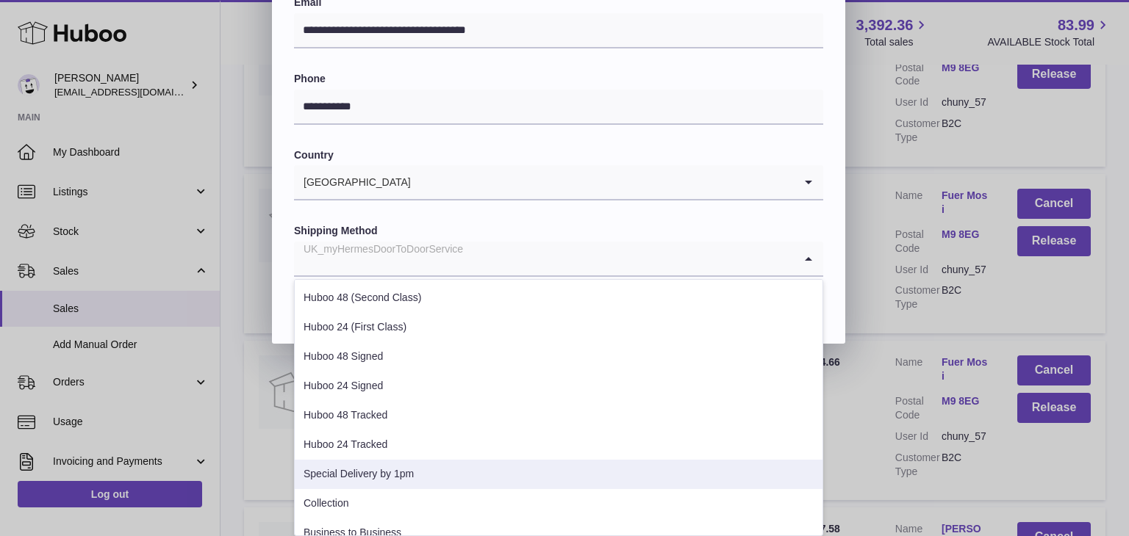
click at [453, 469] on li "Special Delivery by 1pm" at bounding box center [559, 474] width 528 height 29
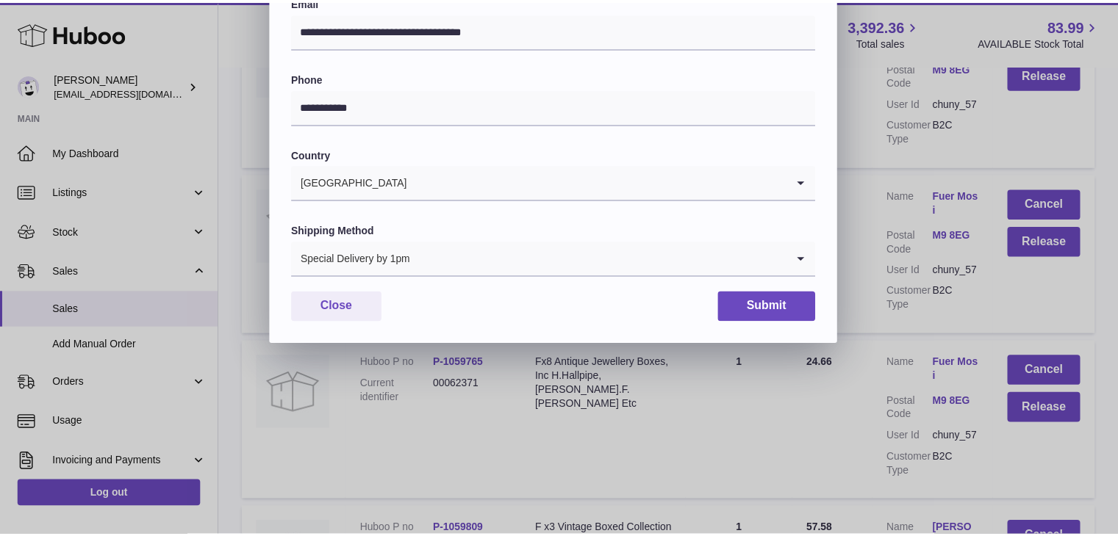
scroll to position [389, 0]
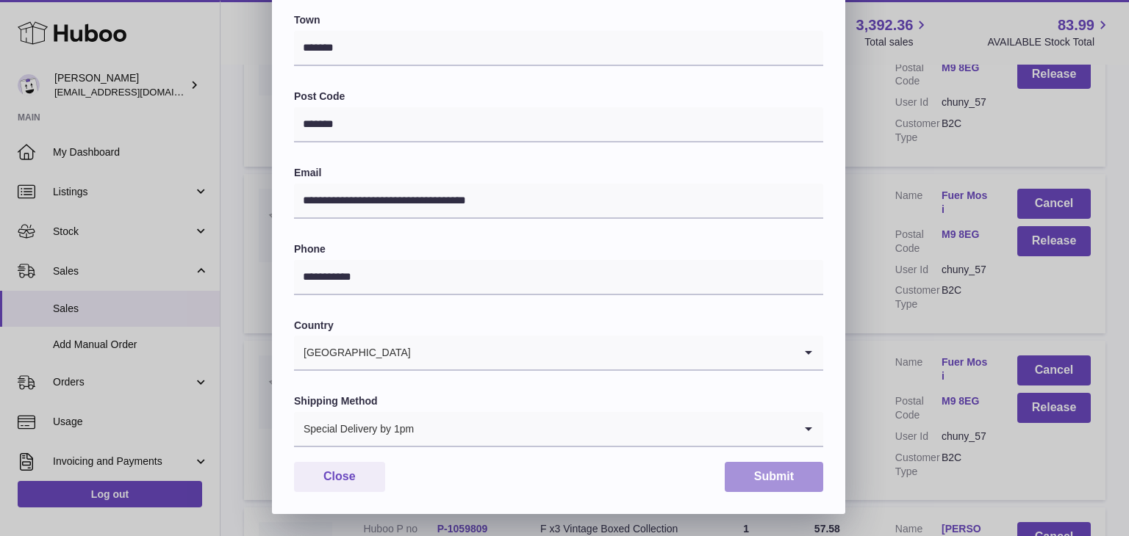
click at [785, 480] on button "Submit" at bounding box center [773, 477] width 98 height 30
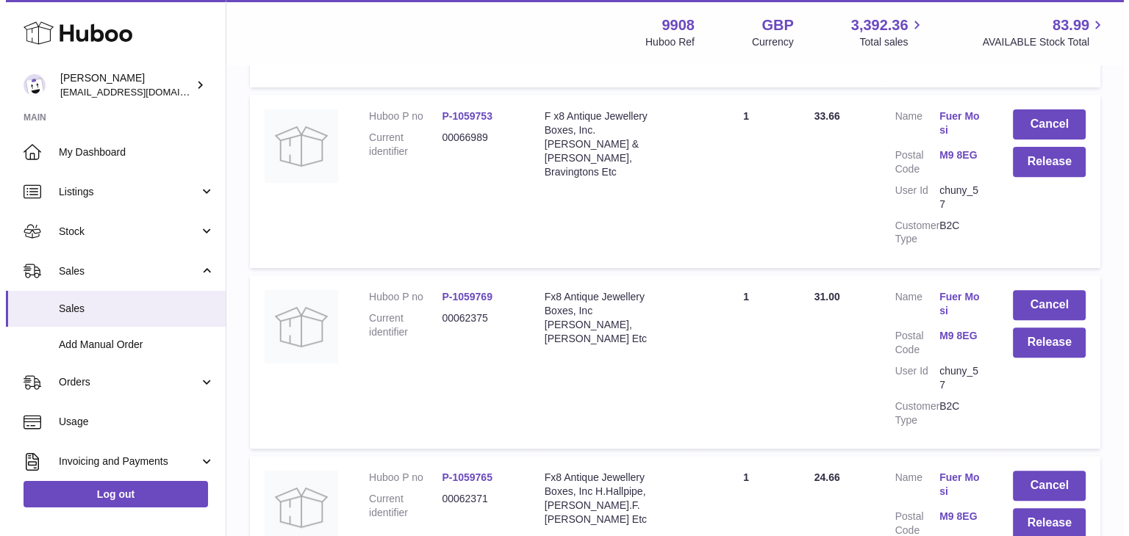
scroll to position [6139, 0]
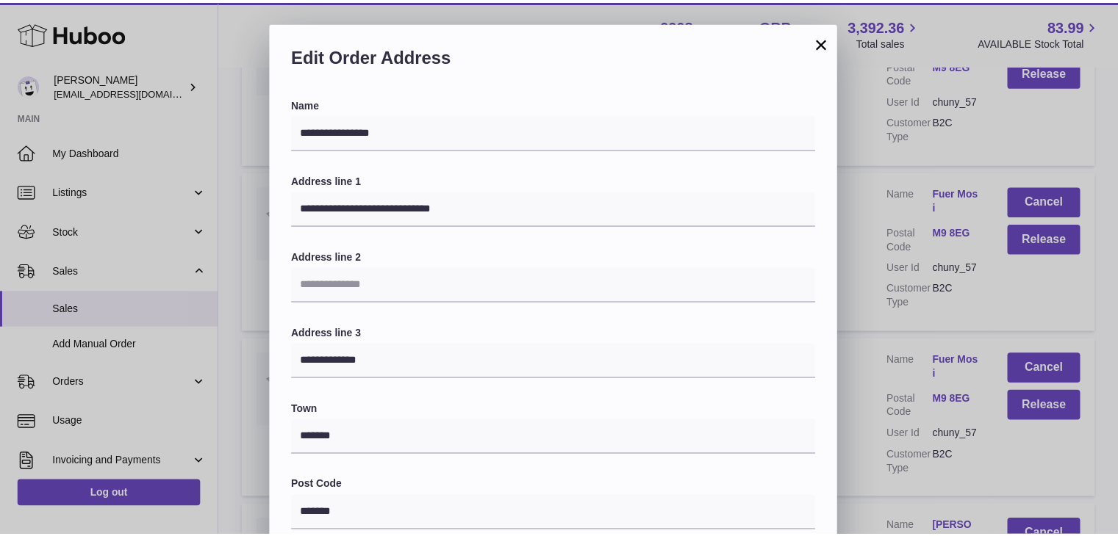
scroll to position [389, 0]
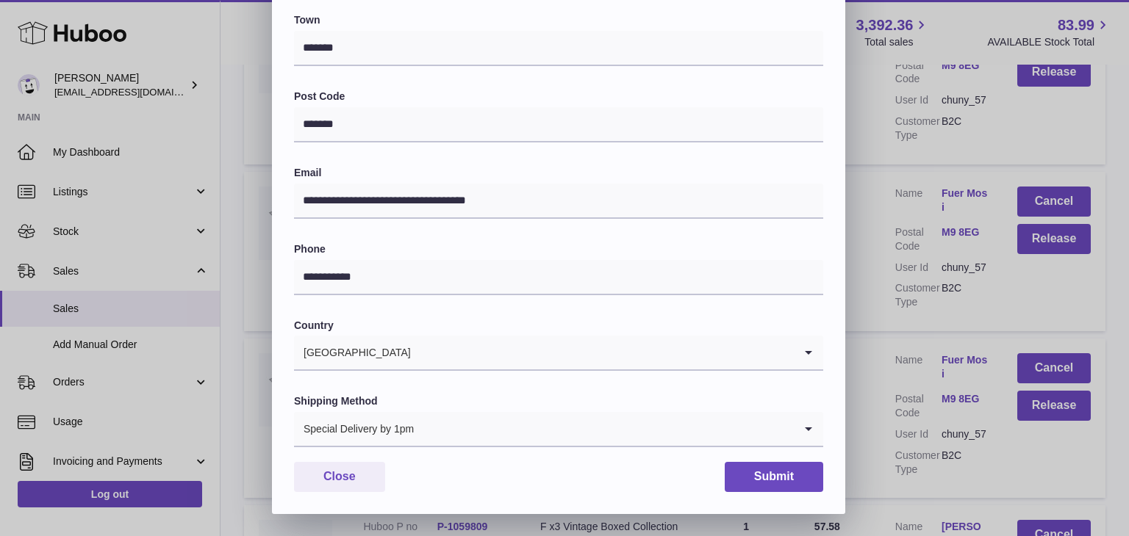
click at [865, 231] on div "**********" at bounding box center [564, 74] width 1129 height 882
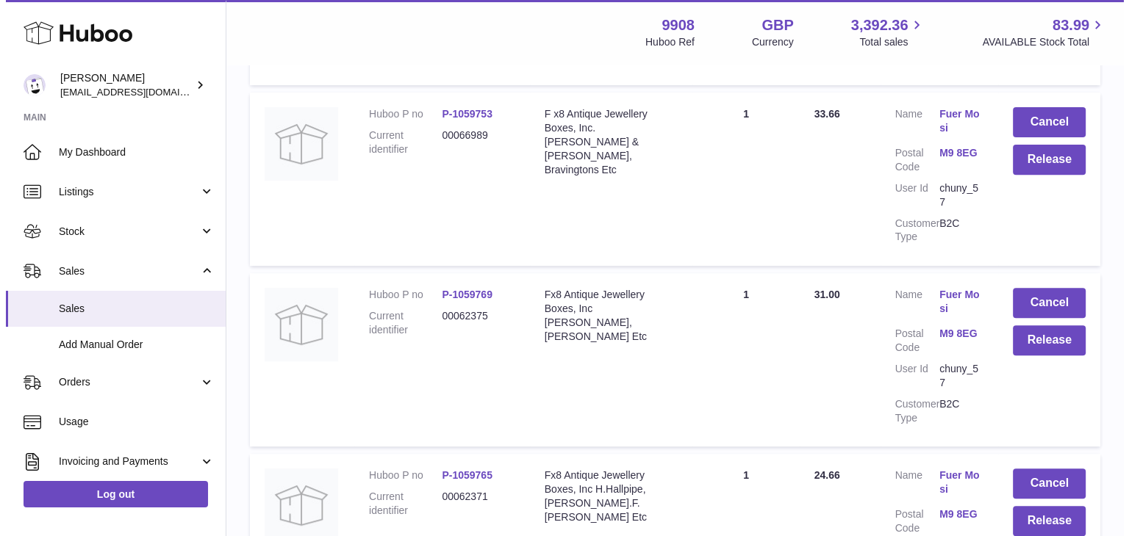
scroll to position [0, 0]
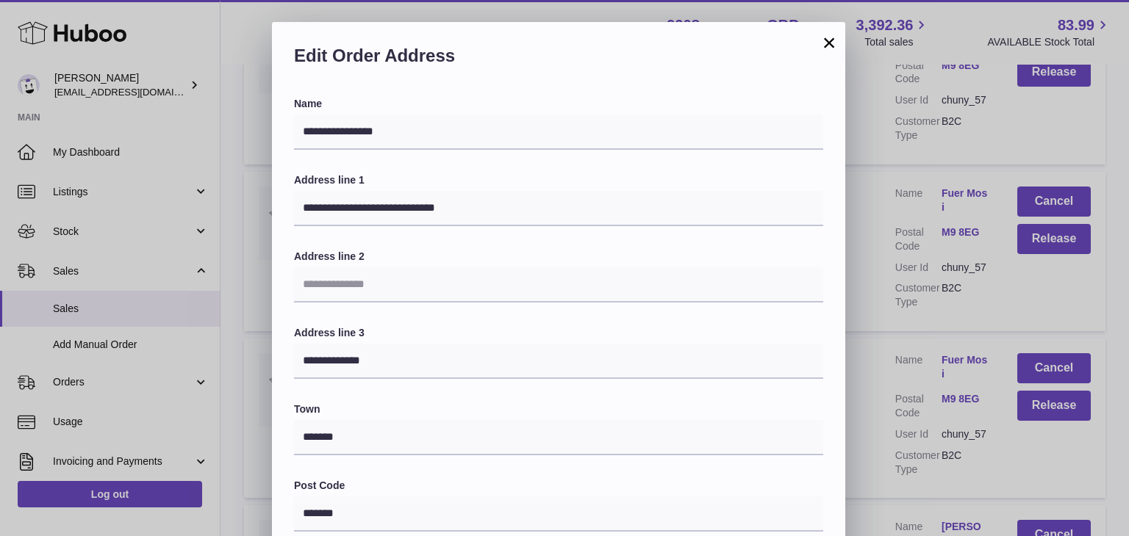
scroll to position [389, 0]
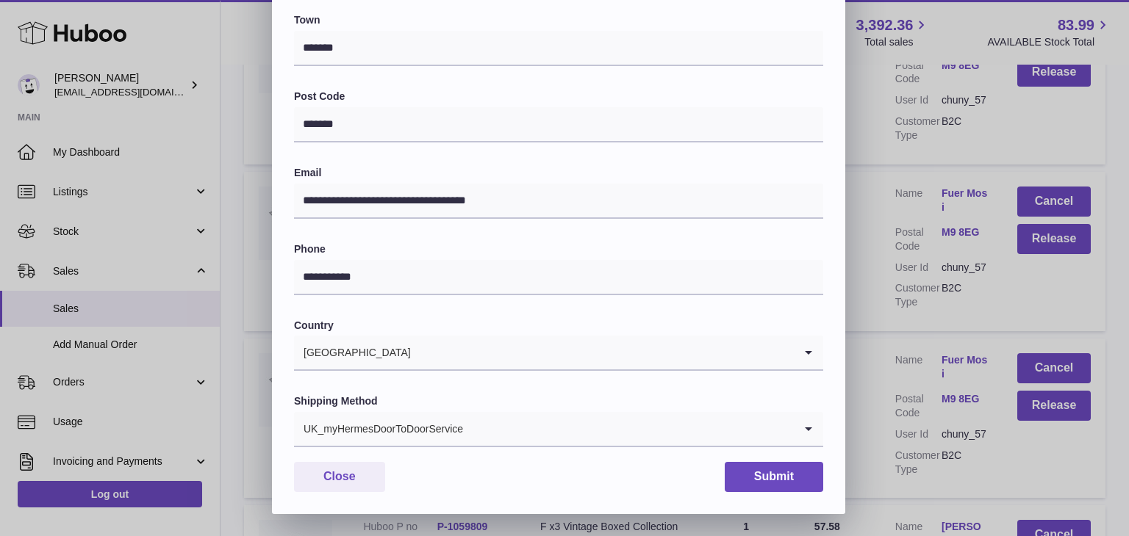
click at [492, 447] on div "UK_myHermesDoorToDoorService Loading..." at bounding box center [558, 429] width 529 height 35
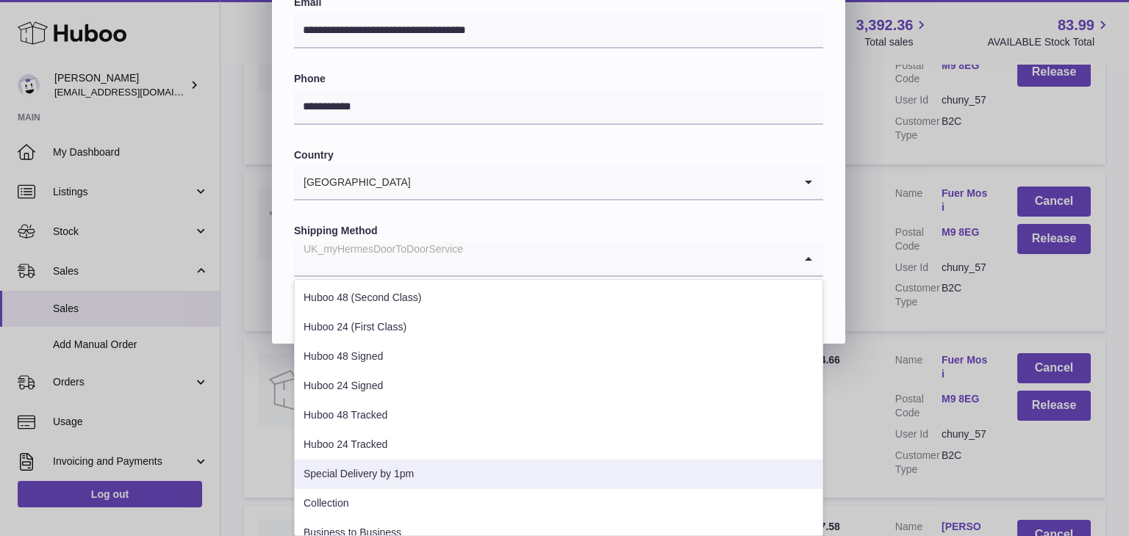
click at [460, 473] on li "Special Delivery by 1pm" at bounding box center [559, 474] width 528 height 29
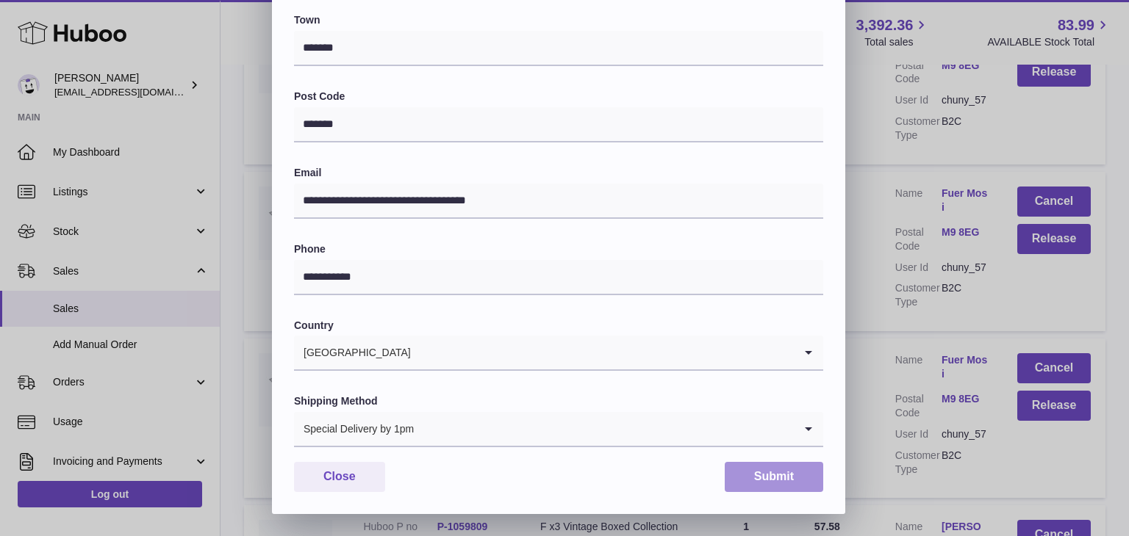
click at [739, 470] on button "Submit" at bounding box center [773, 477] width 98 height 30
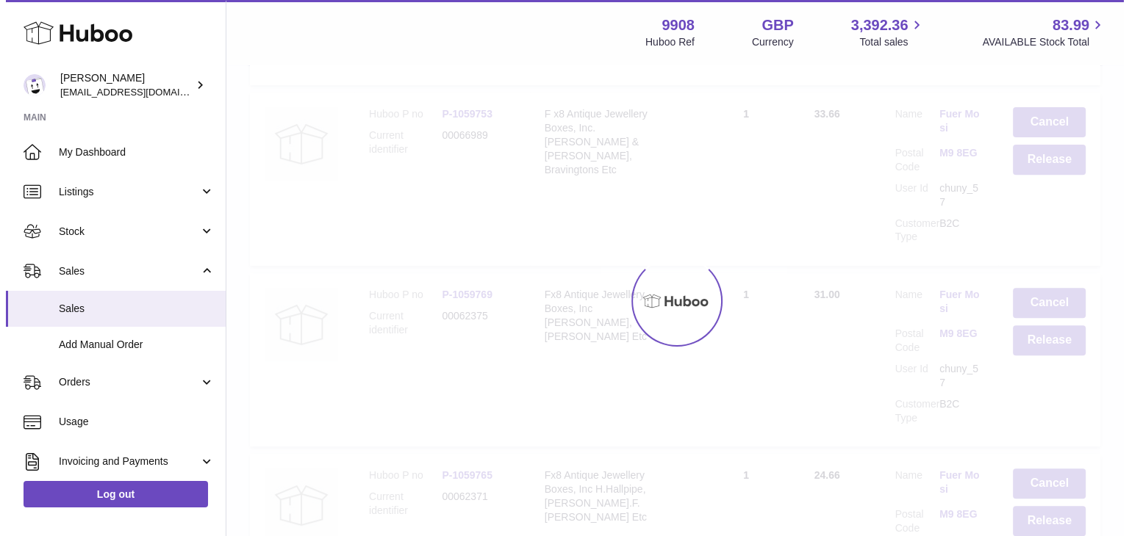
scroll to position [0, 0]
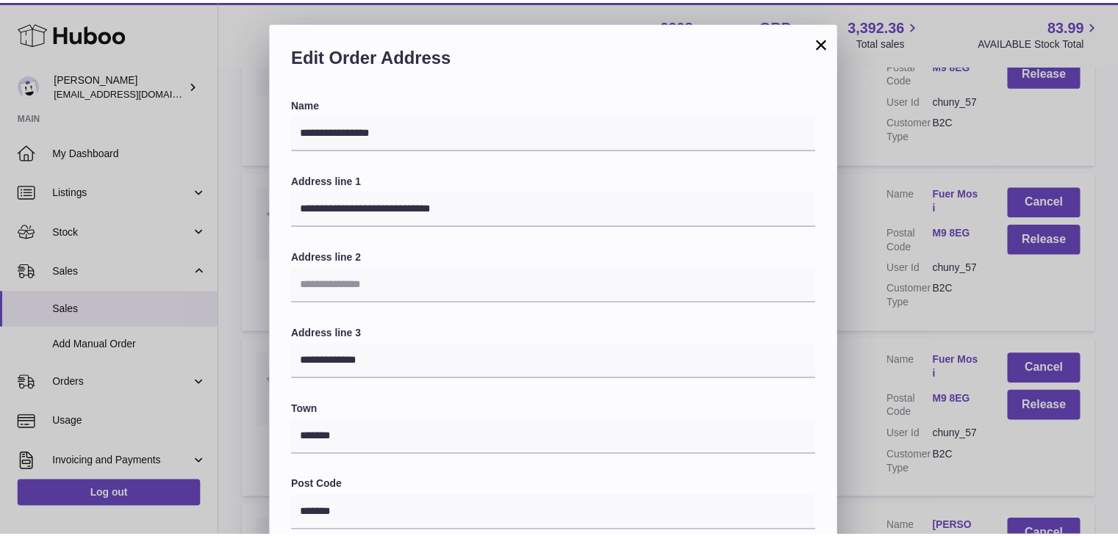
scroll to position [389, 0]
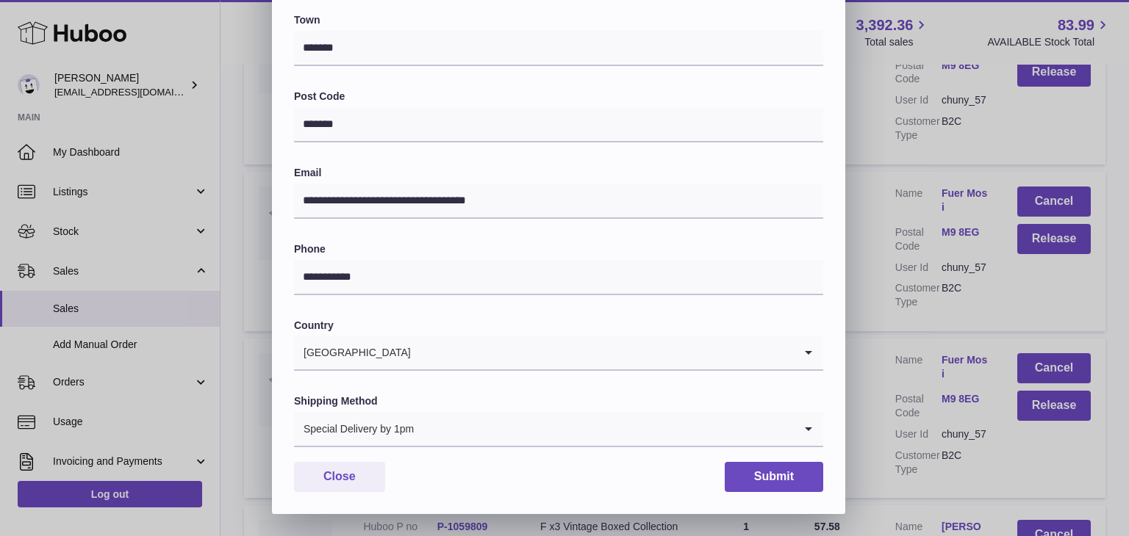
click at [866, 306] on div "**********" at bounding box center [564, 74] width 1129 height 882
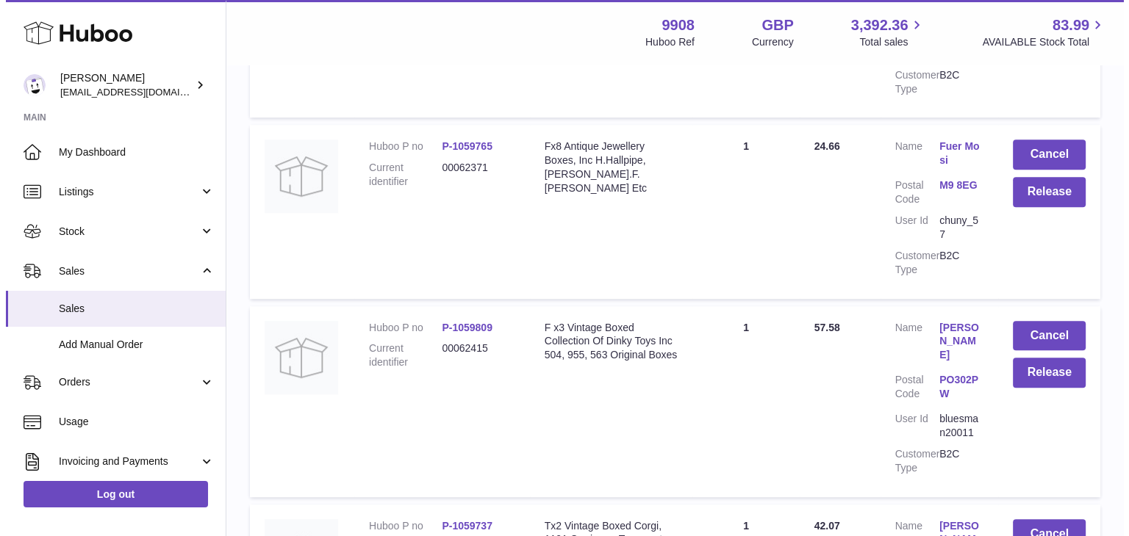
scroll to position [6512, 0]
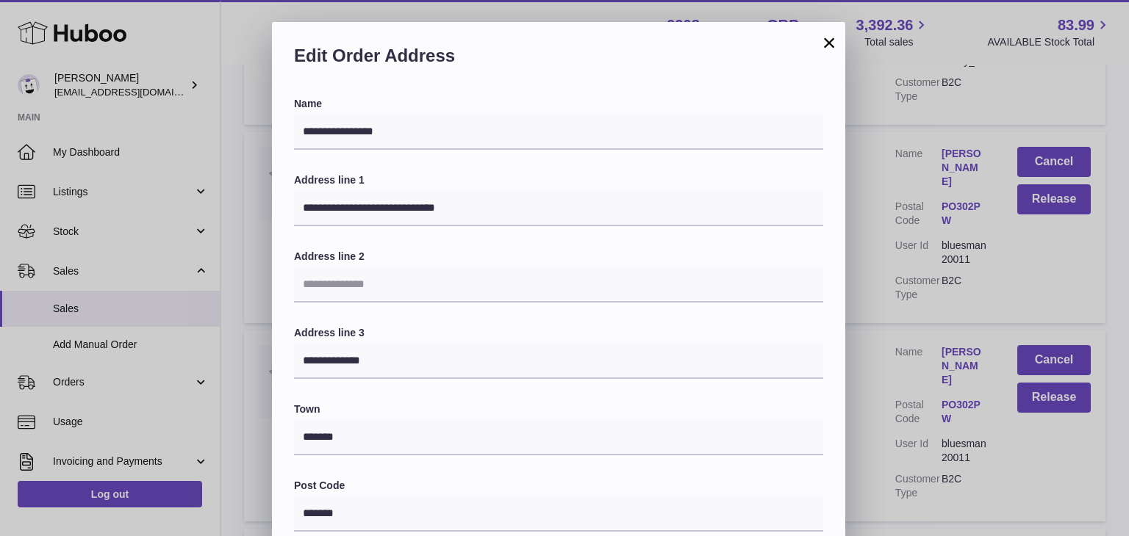
scroll to position [389, 0]
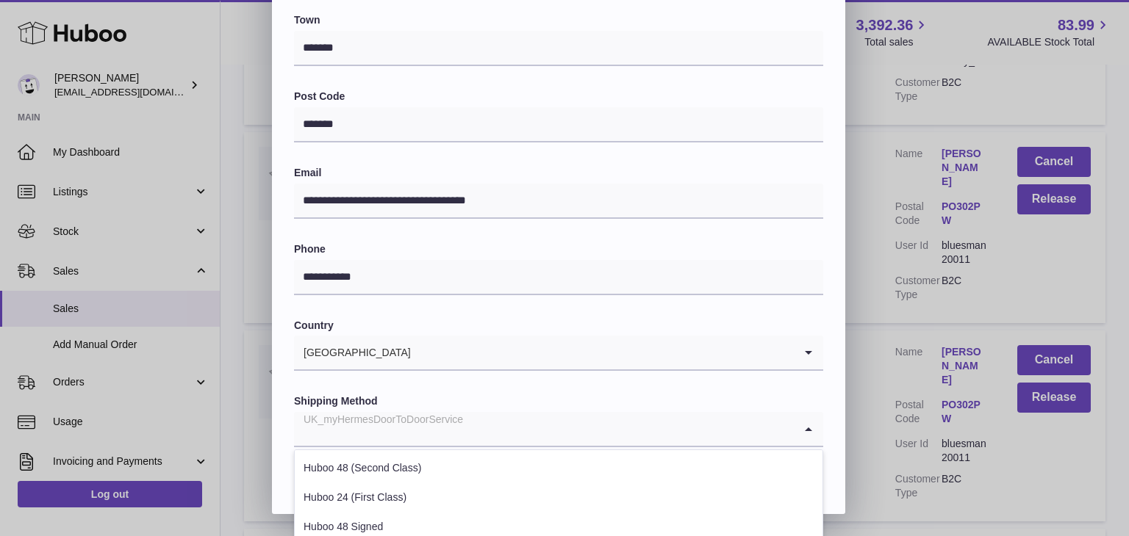
click at [497, 429] on input "Search for option" at bounding box center [544, 429] width 500 height 34
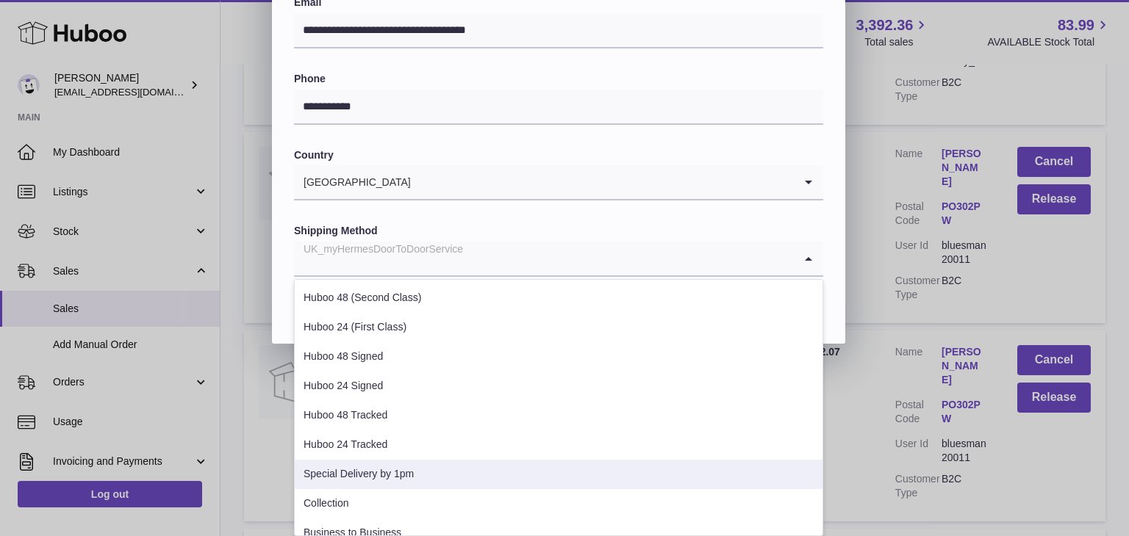
click at [450, 468] on li "Special Delivery by 1pm" at bounding box center [559, 474] width 528 height 29
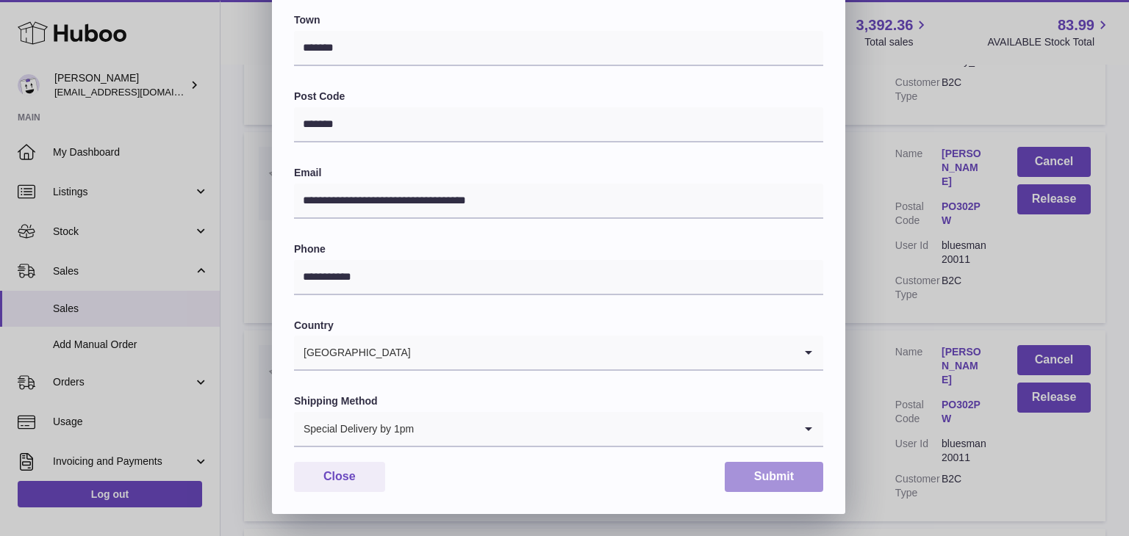
click at [747, 472] on button "Submit" at bounding box center [773, 477] width 98 height 30
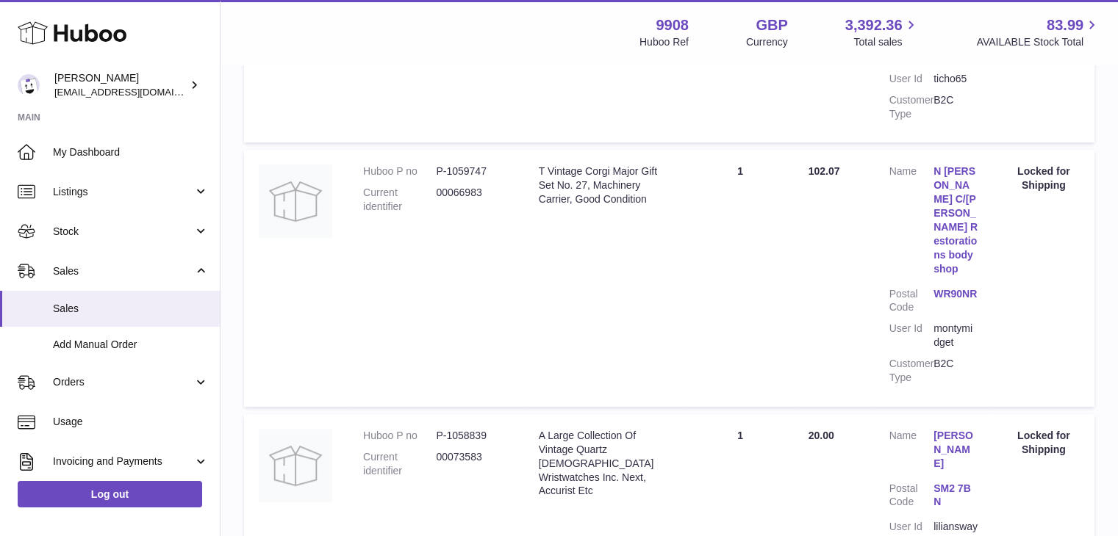
scroll to position [17665, 0]
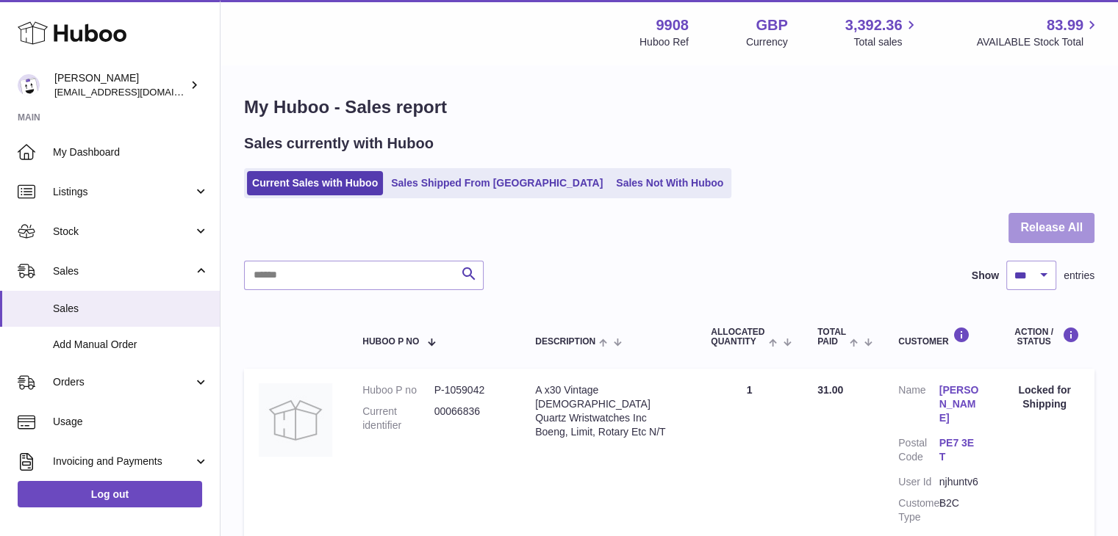
click at [1052, 222] on button "Release All" at bounding box center [1051, 228] width 86 height 30
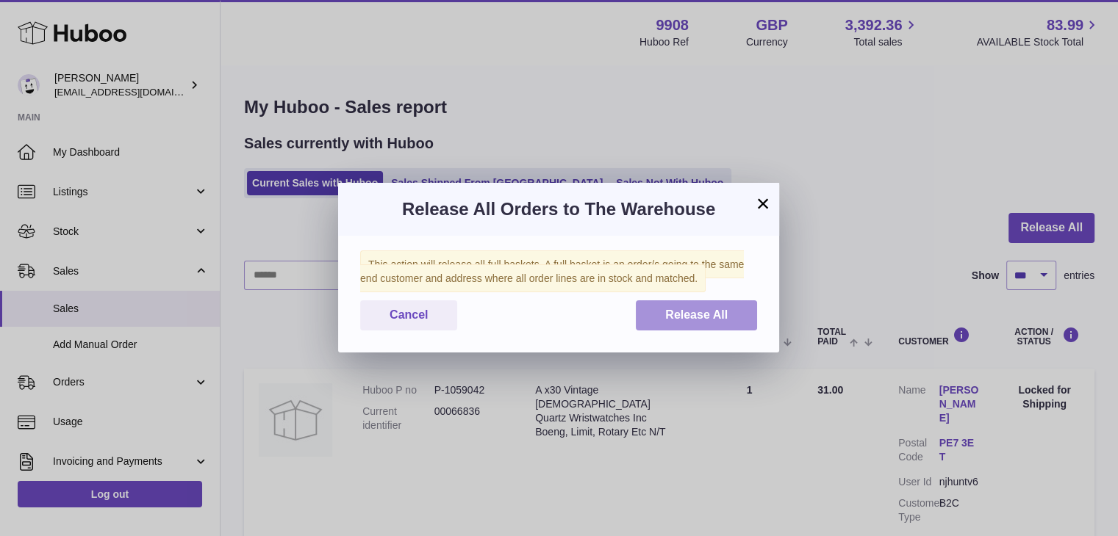
click at [735, 314] on button "Release All" at bounding box center [696, 316] width 121 height 30
